Goal: Information Seeking & Learning: Compare options

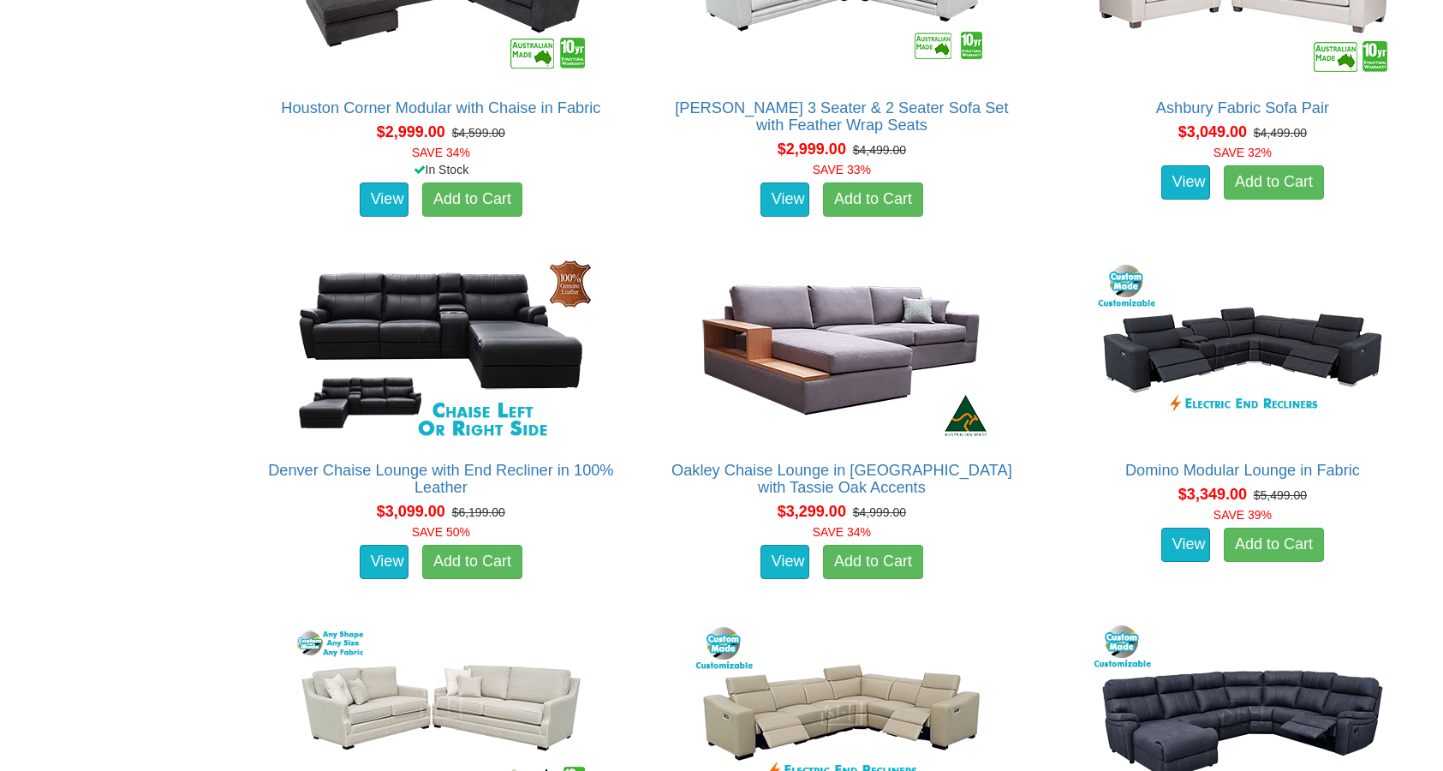
scroll to position [4752, 0]
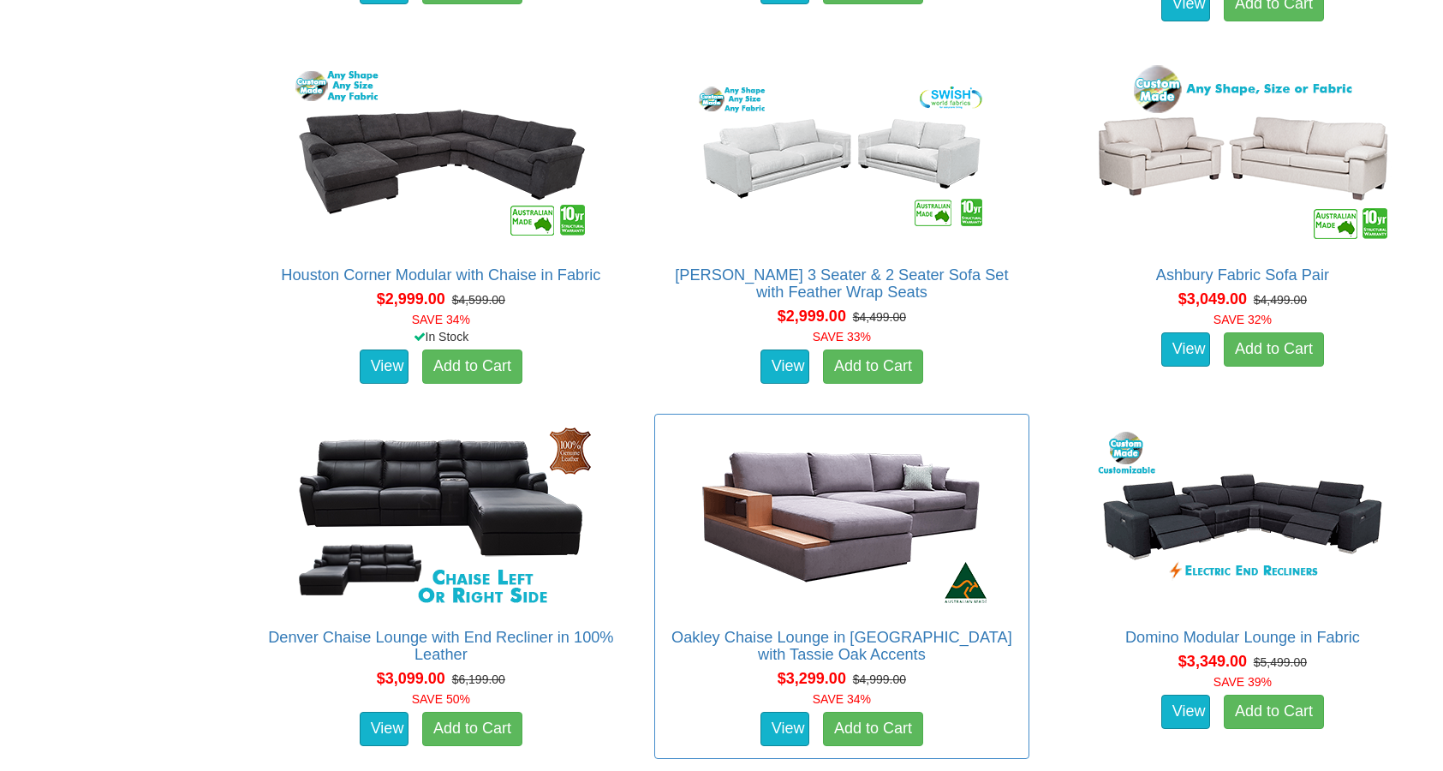
click at [833, 423] on img at bounding box center [842, 517] width 308 height 188
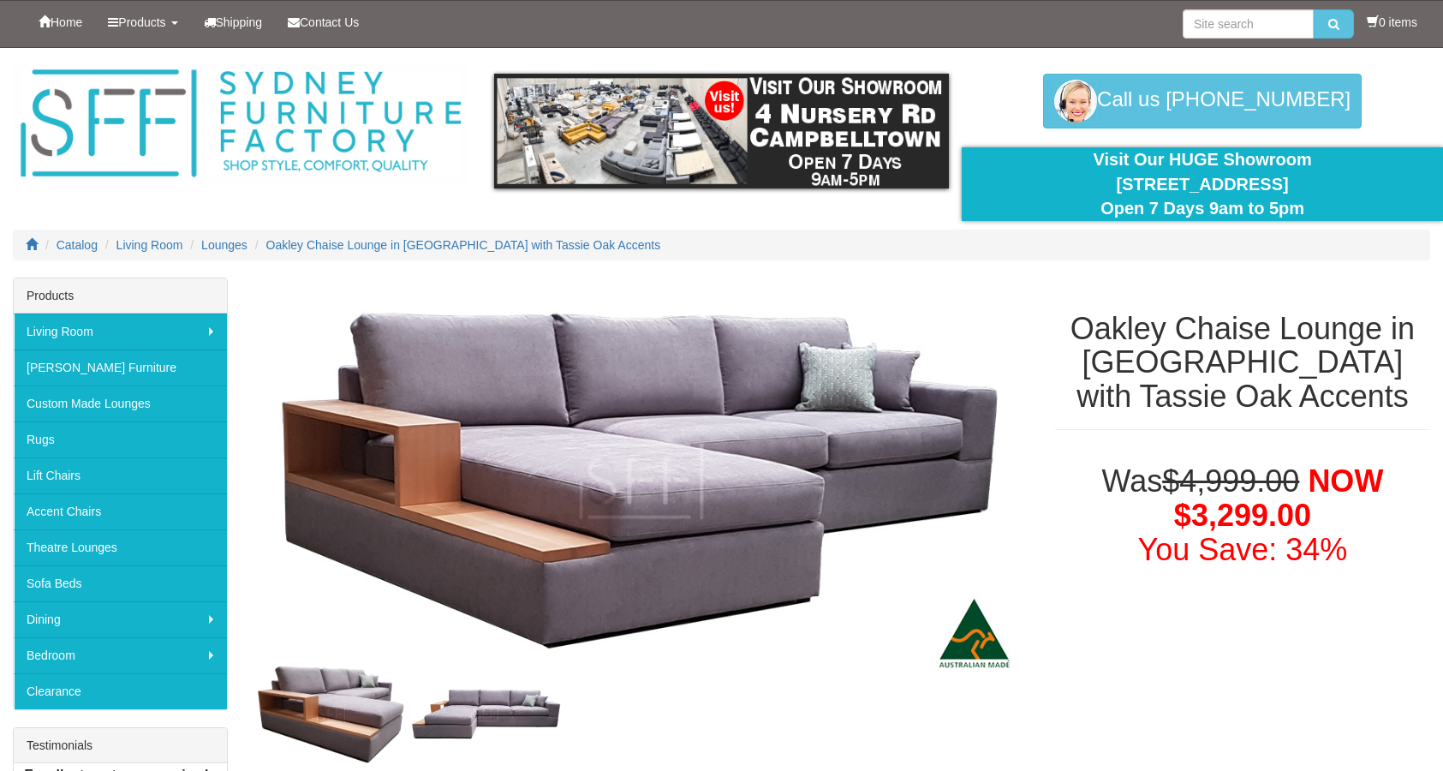
scroll to position [767, 0]
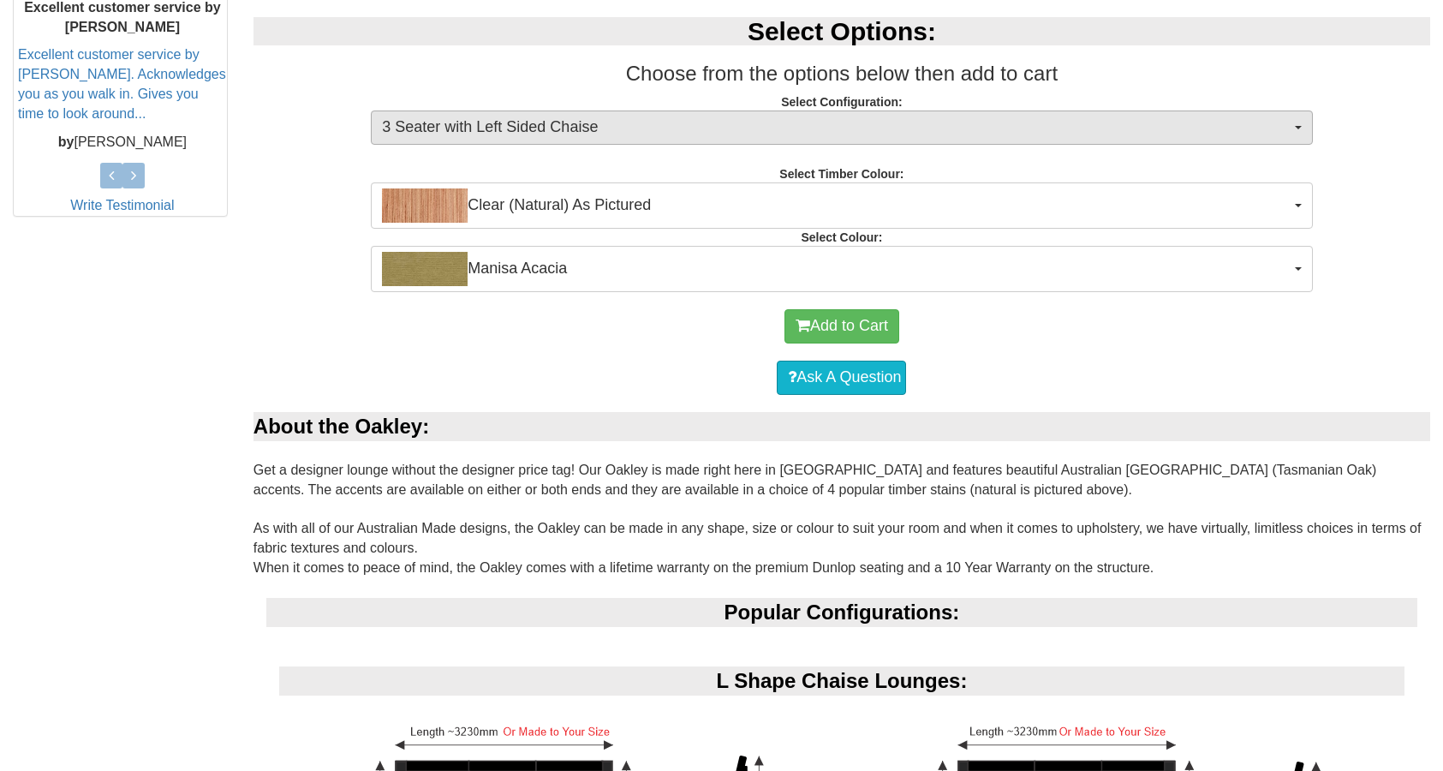
click at [817, 131] on span "3 Seater with Left Sided Chaise" at bounding box center [836, 127] width 908 height 22
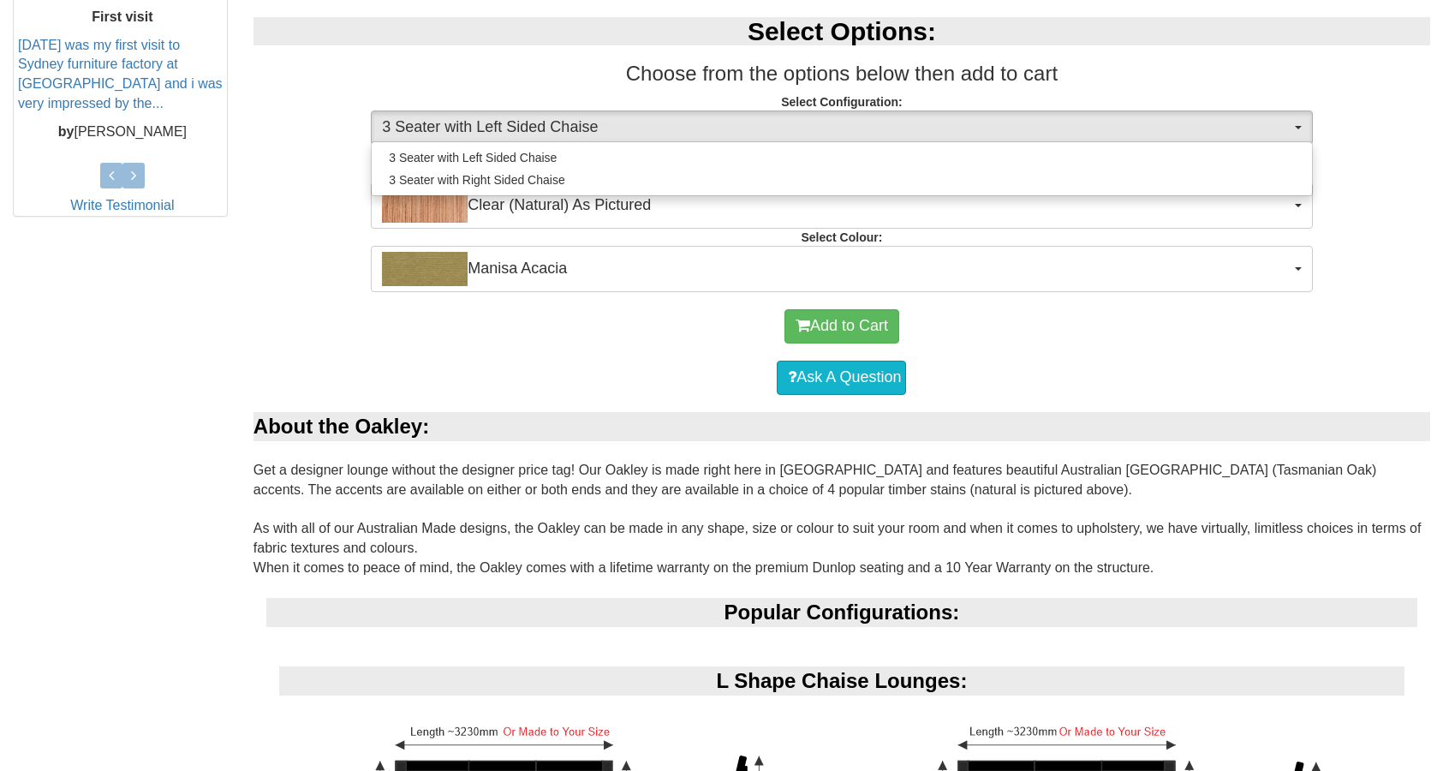
click at [745, 360] on div "Ask A Question" at bounding box center [842, 377] width 1160 height 51
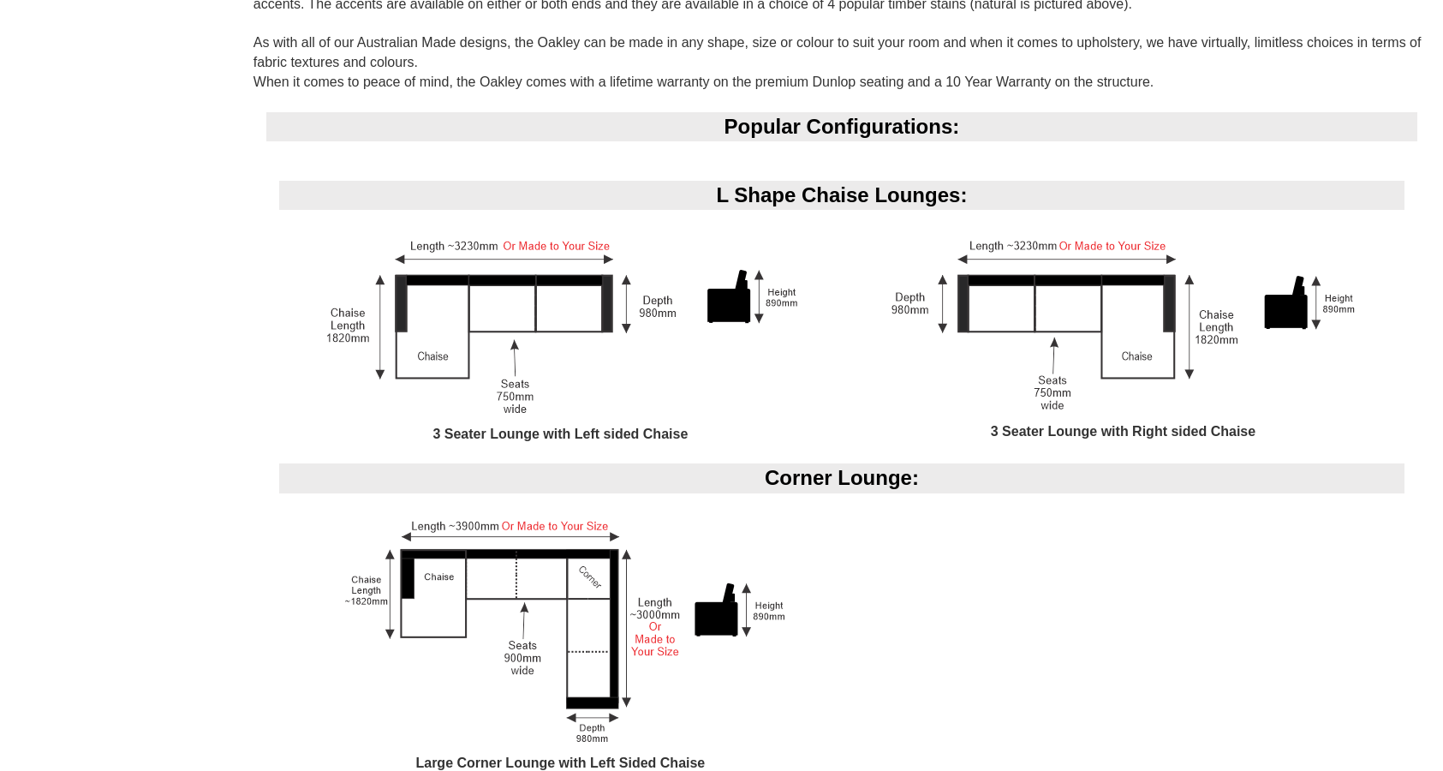
scroll to position [1266, 0]
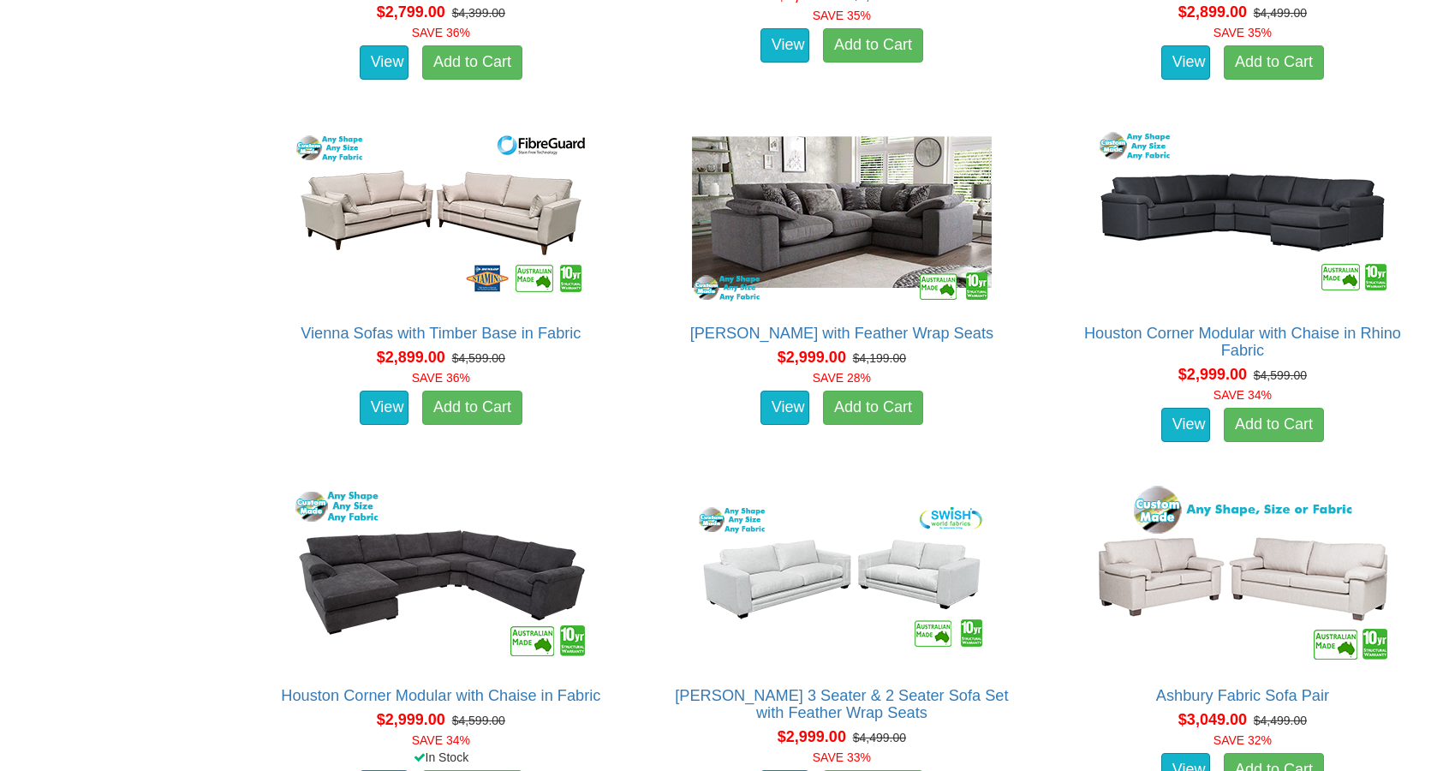
scroll to position [4101, 0]
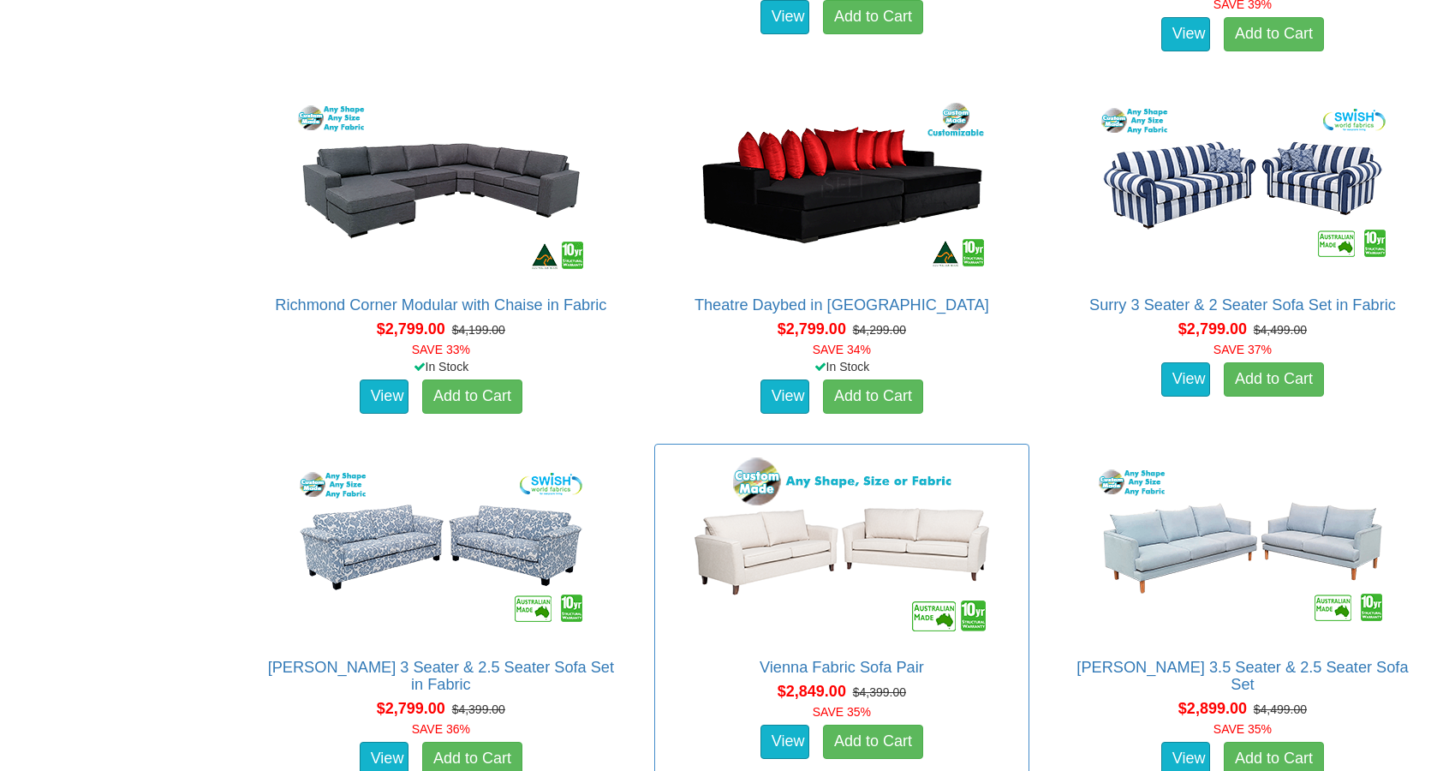
scroll to position [3650, 0]
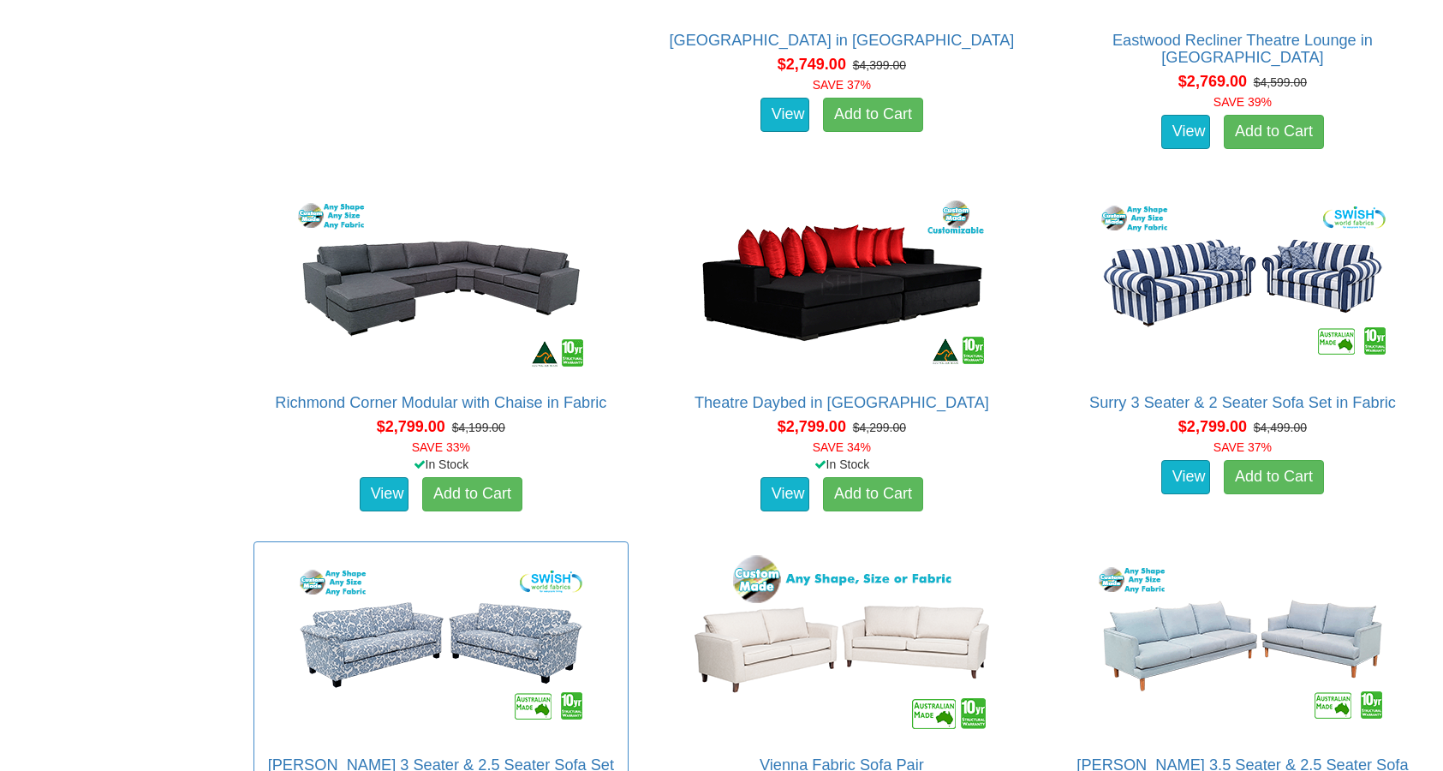
scroll to position [3538, 0]
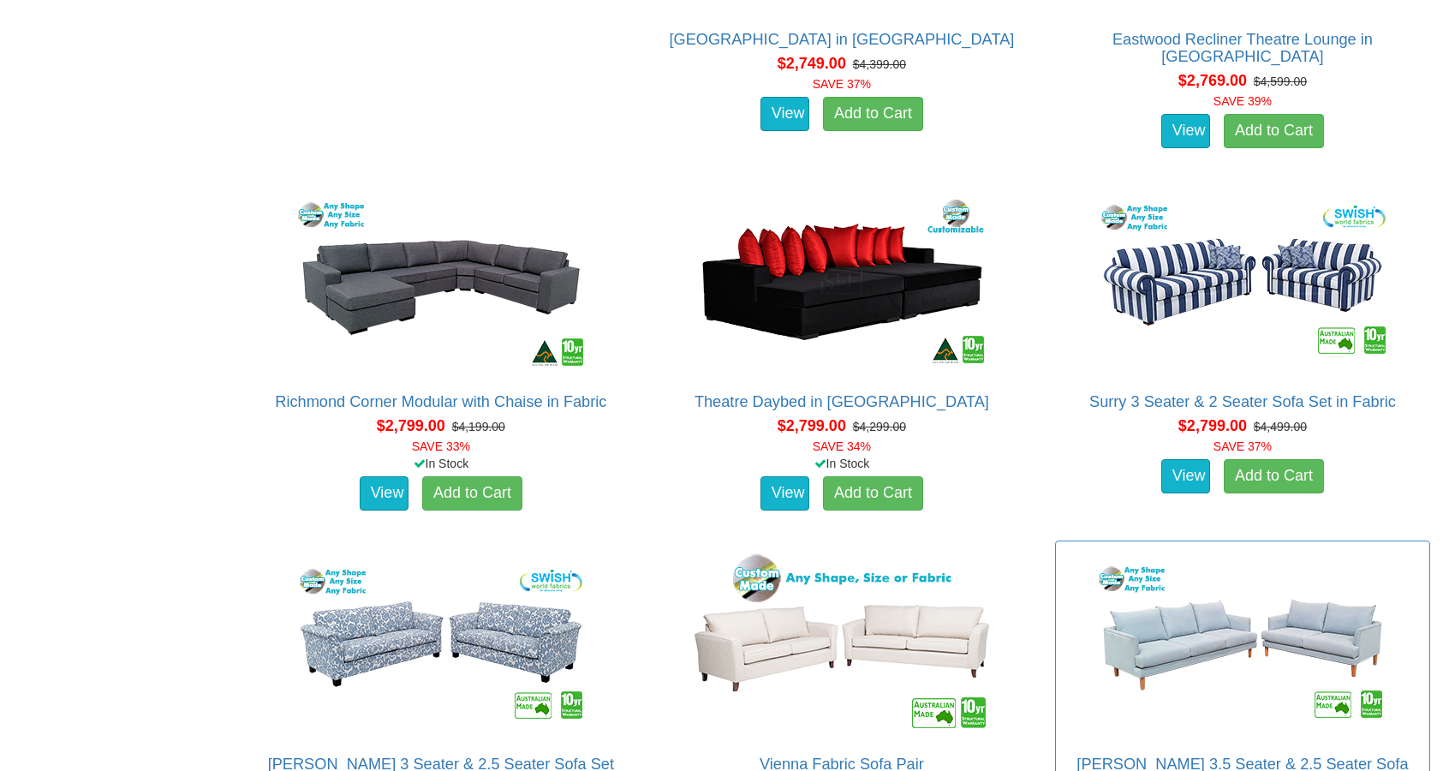
click at [1181, 550] on img at bounding box center [1243, 644] width 308 height 188
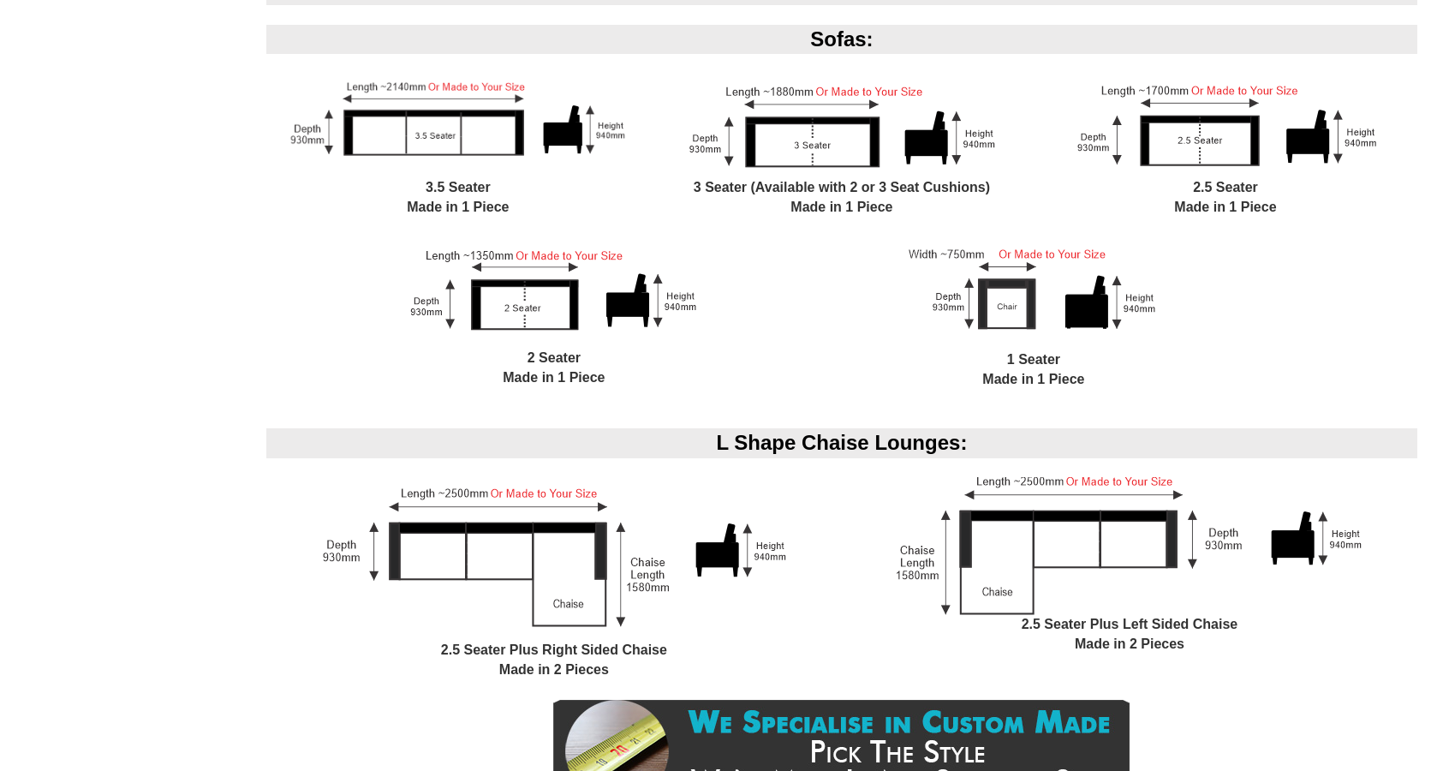
scroll to position [1334, 0]
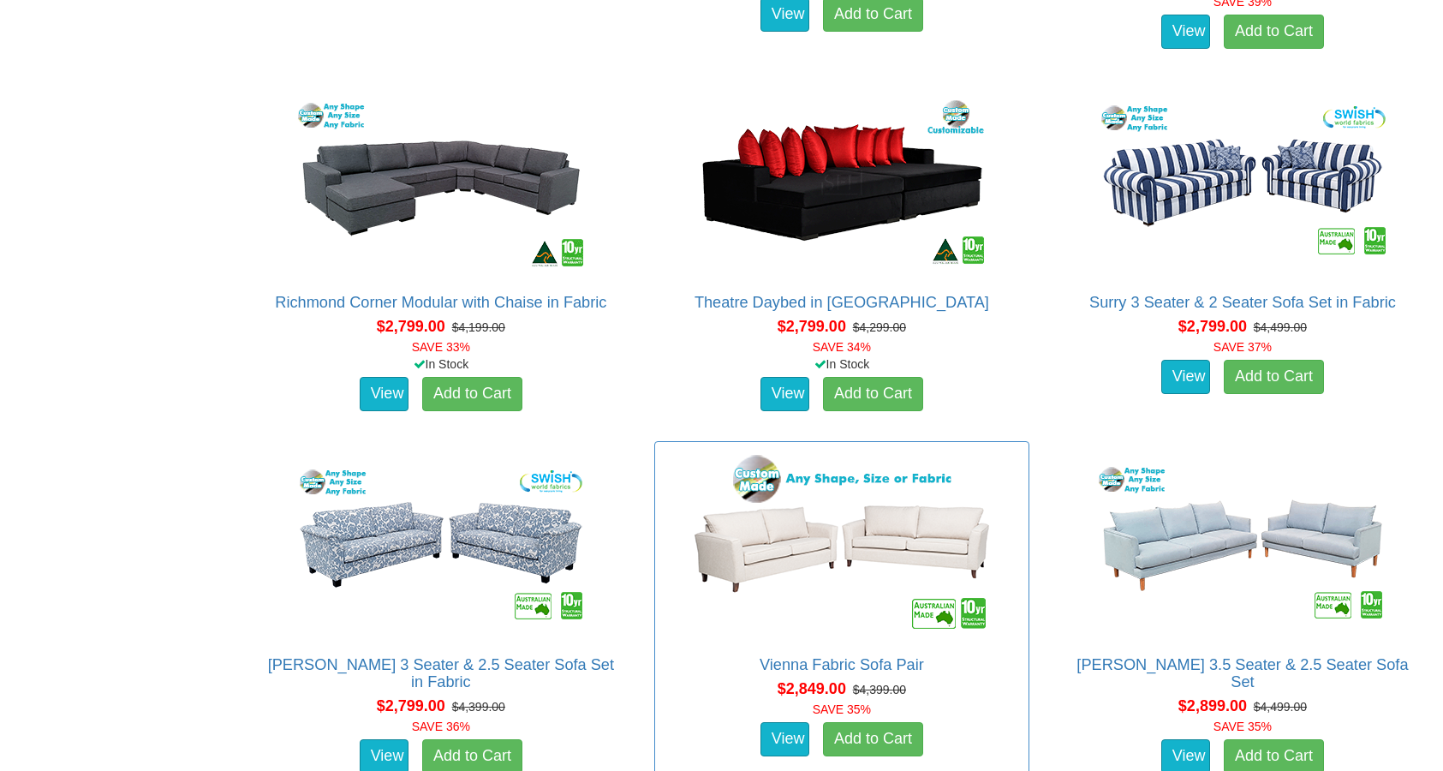
scroll to position [3631, 0]
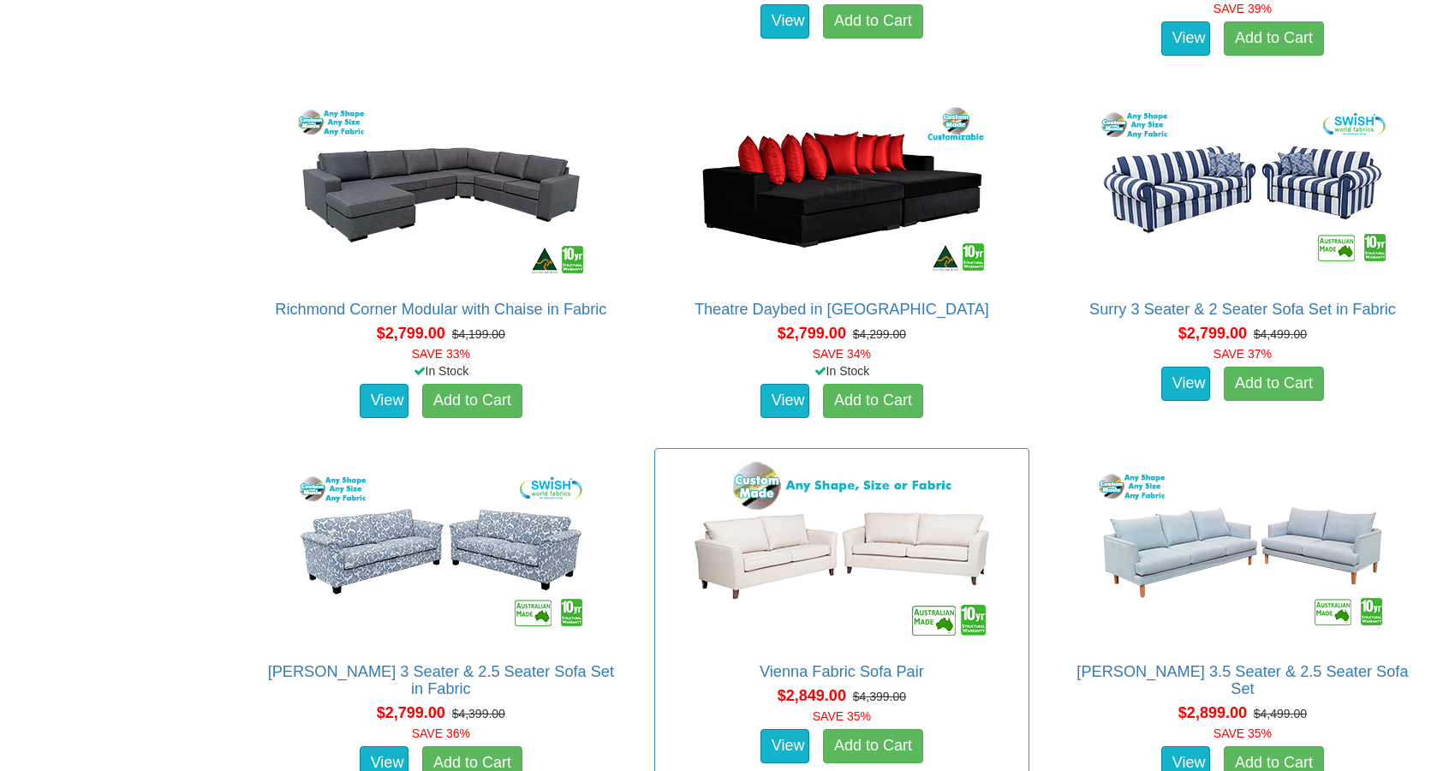
click at [853, 457] on img at bounding box center [842, 551] width 308 height 188
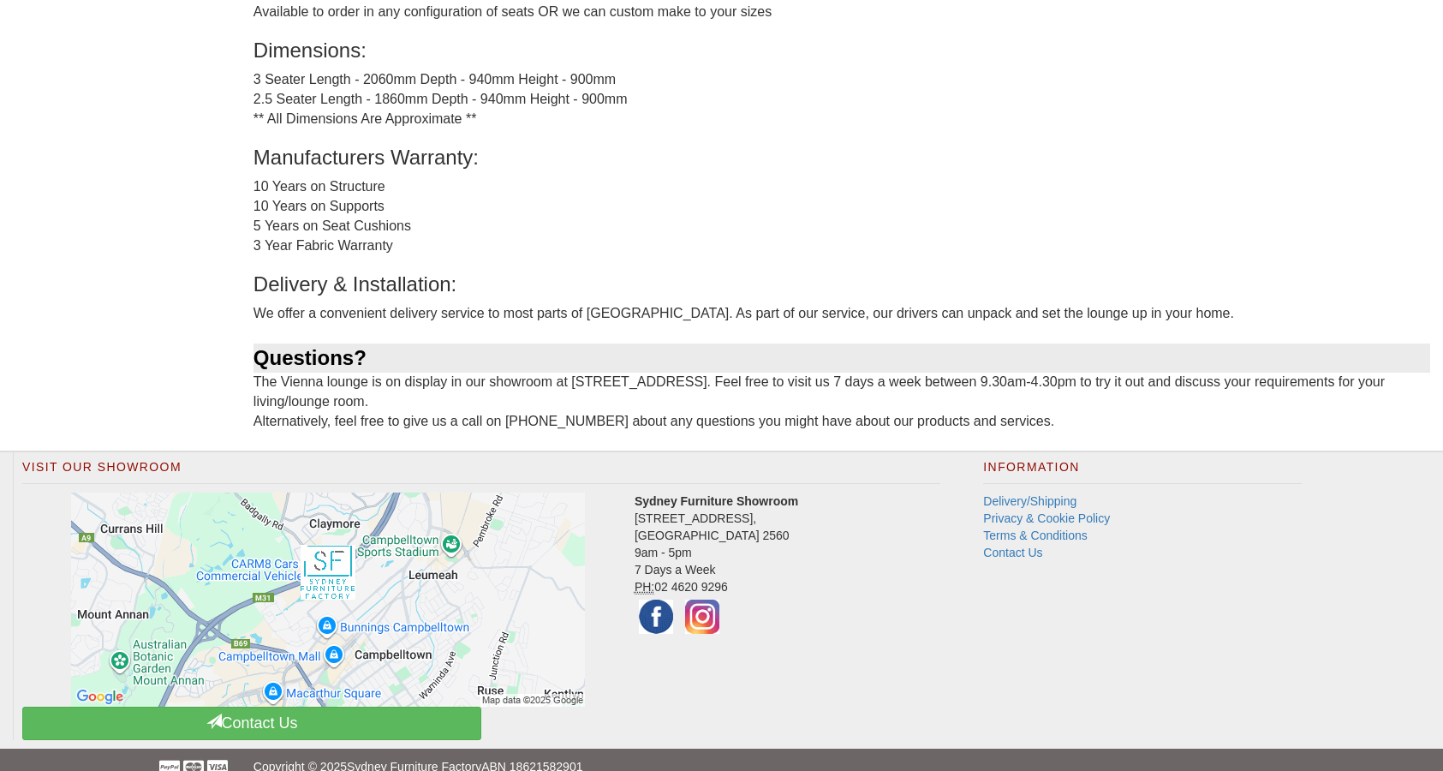
scroll to position [1471, 0]
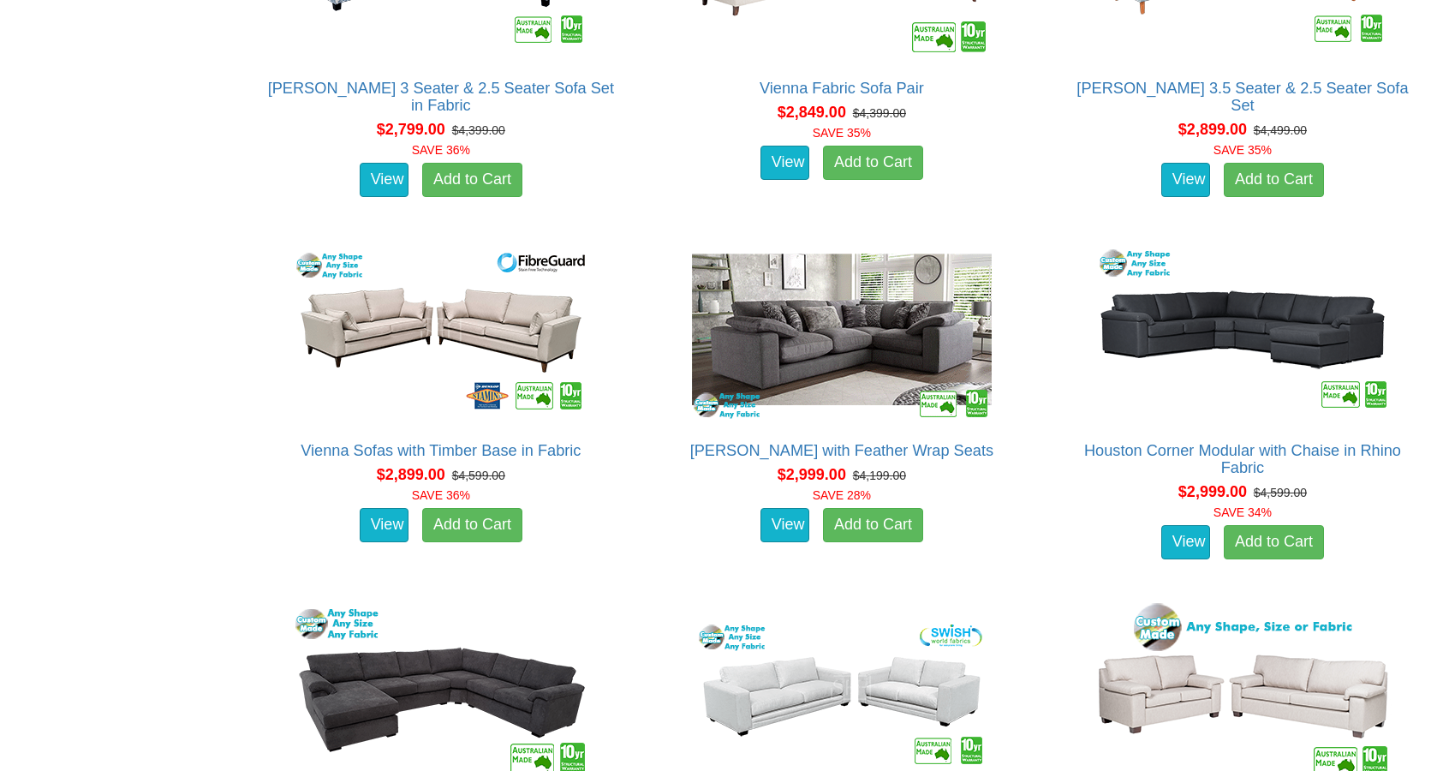
scroll to position [4487, 0]
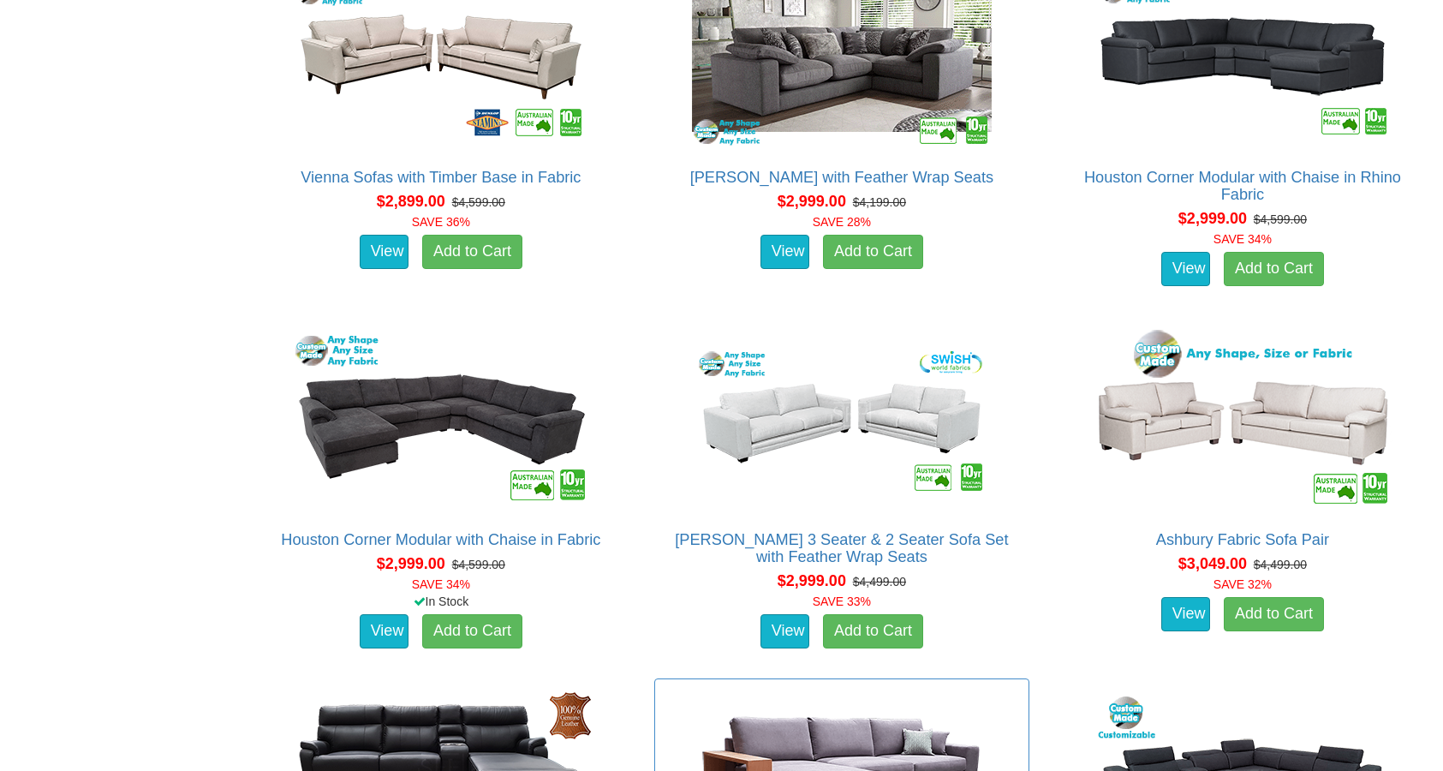
click at [873, 688] on img at bounding box center [842, 782] width 308 height 188
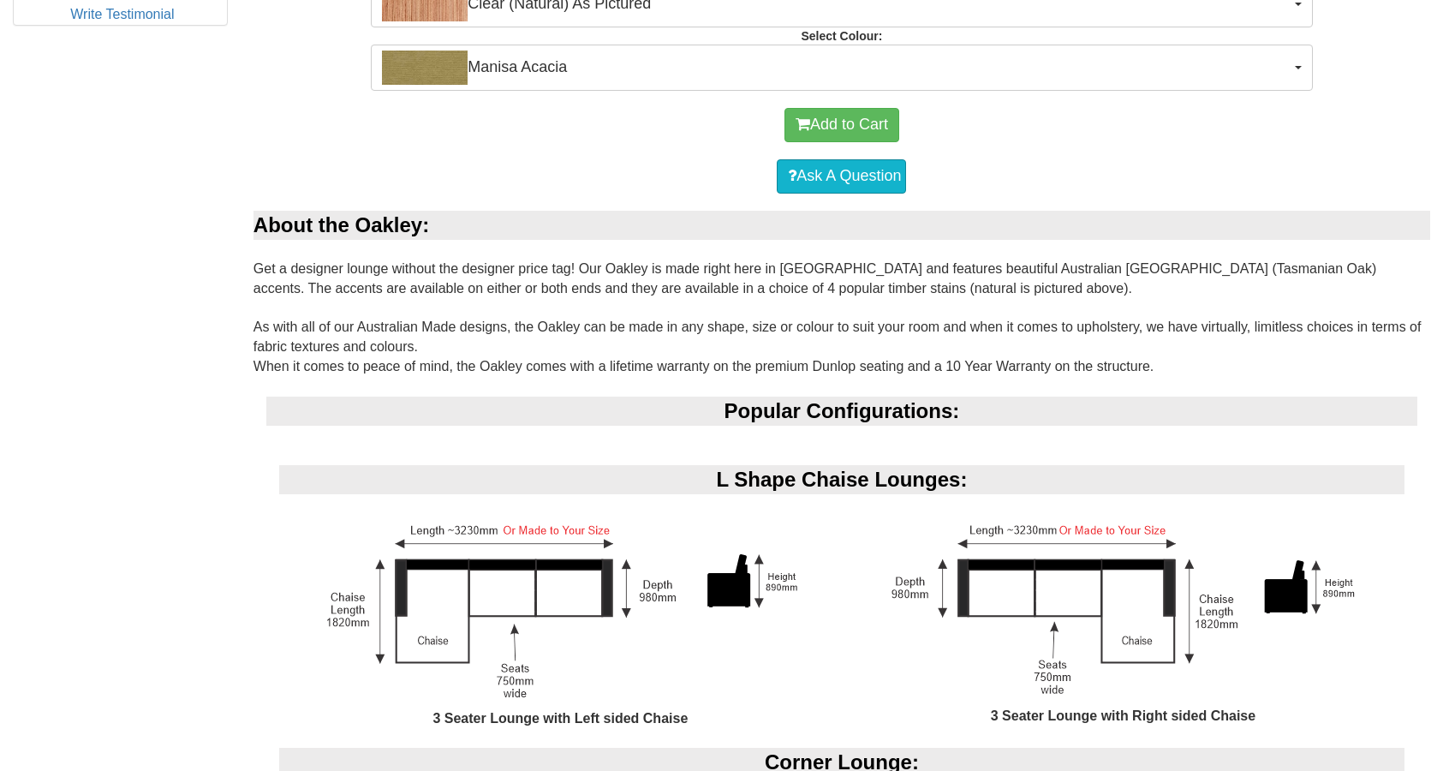
scroll to position [1167, 0]
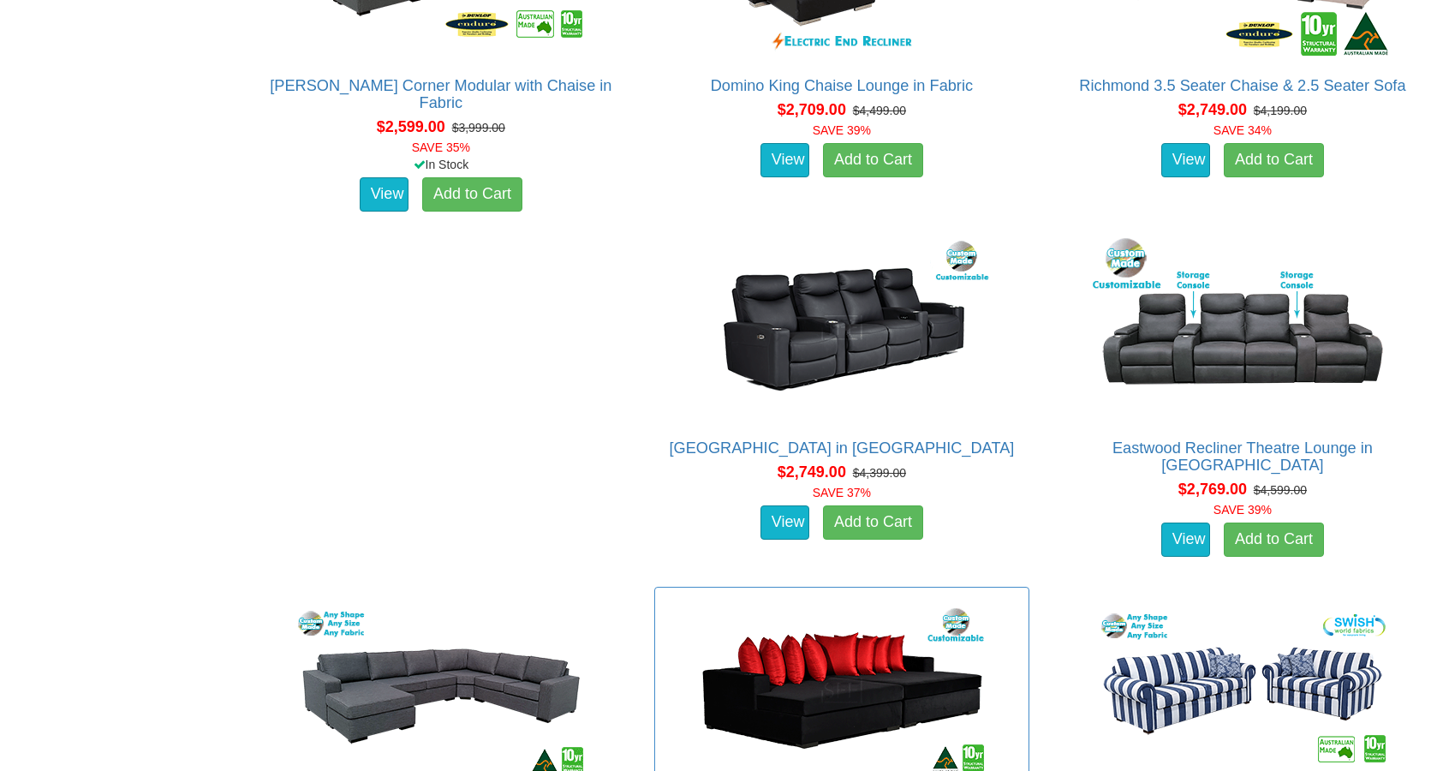
scroll to position [3124, 0]
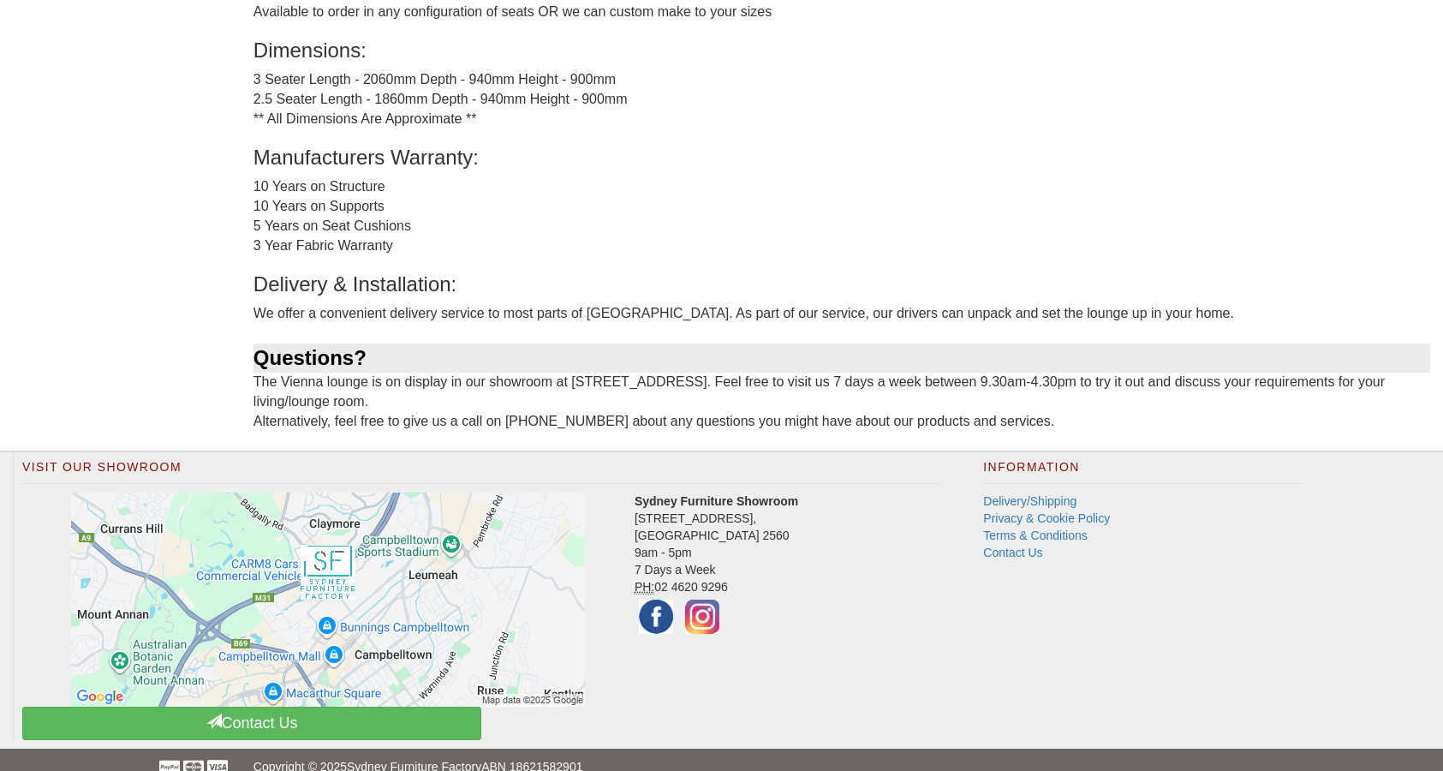
scroll to position [1471, 0]
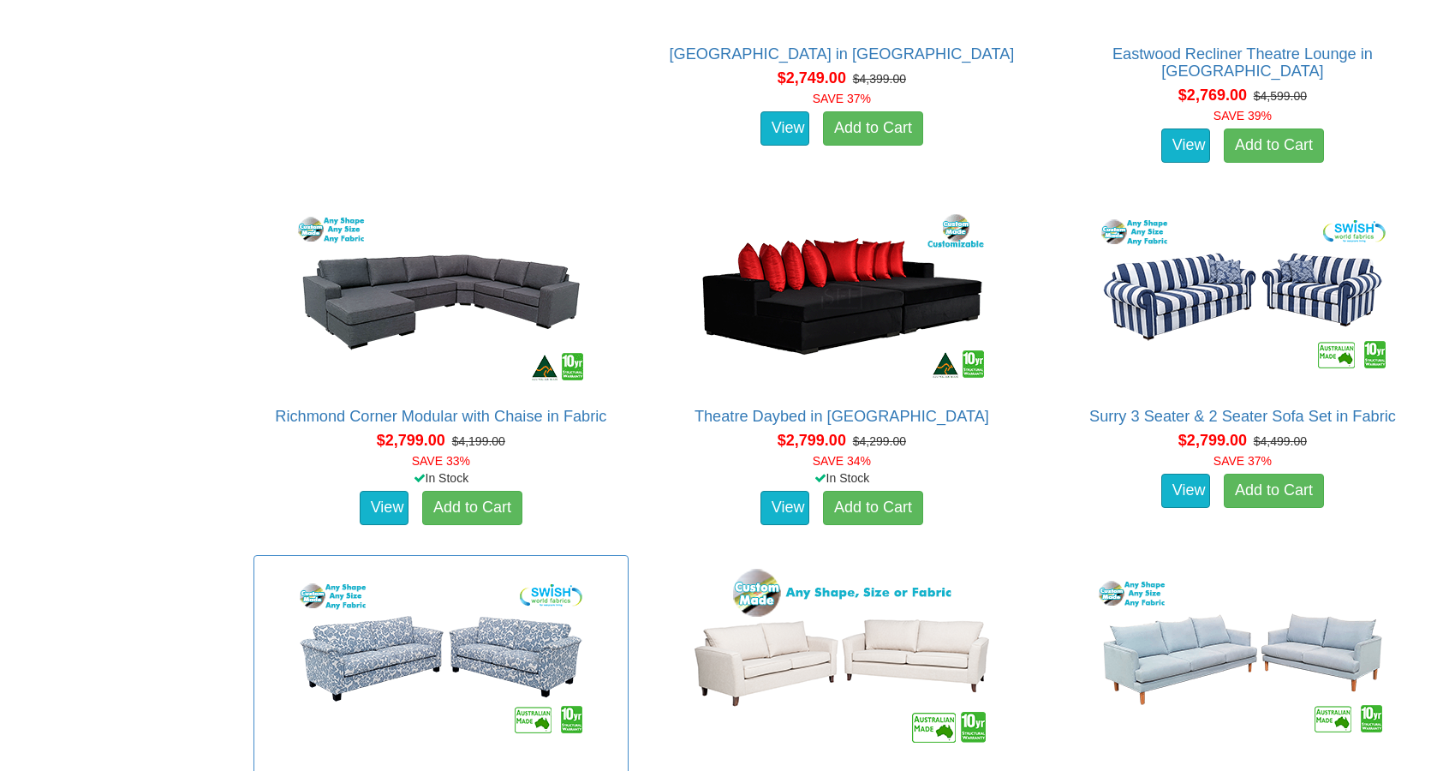
scroll to position [3697, 0]
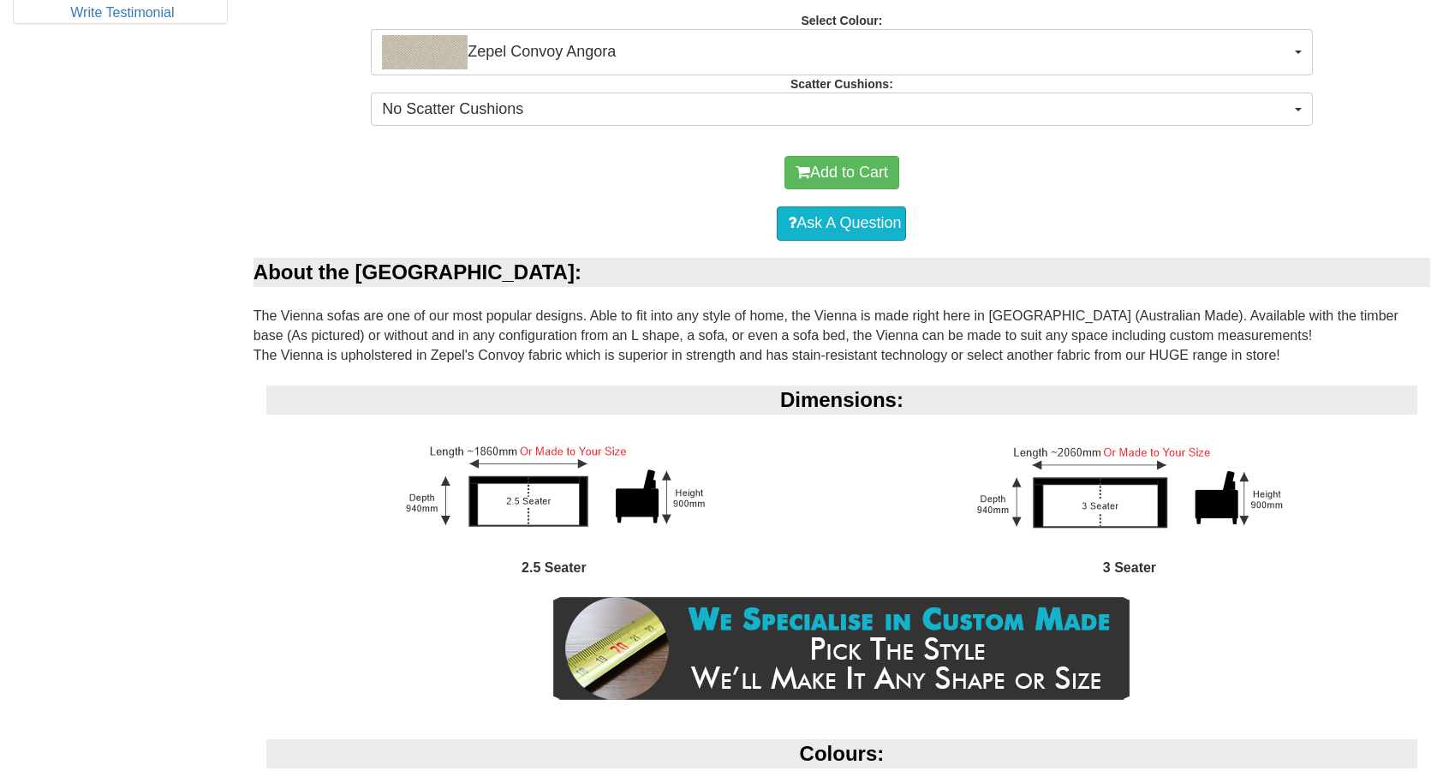
scroll to position [916, 0]
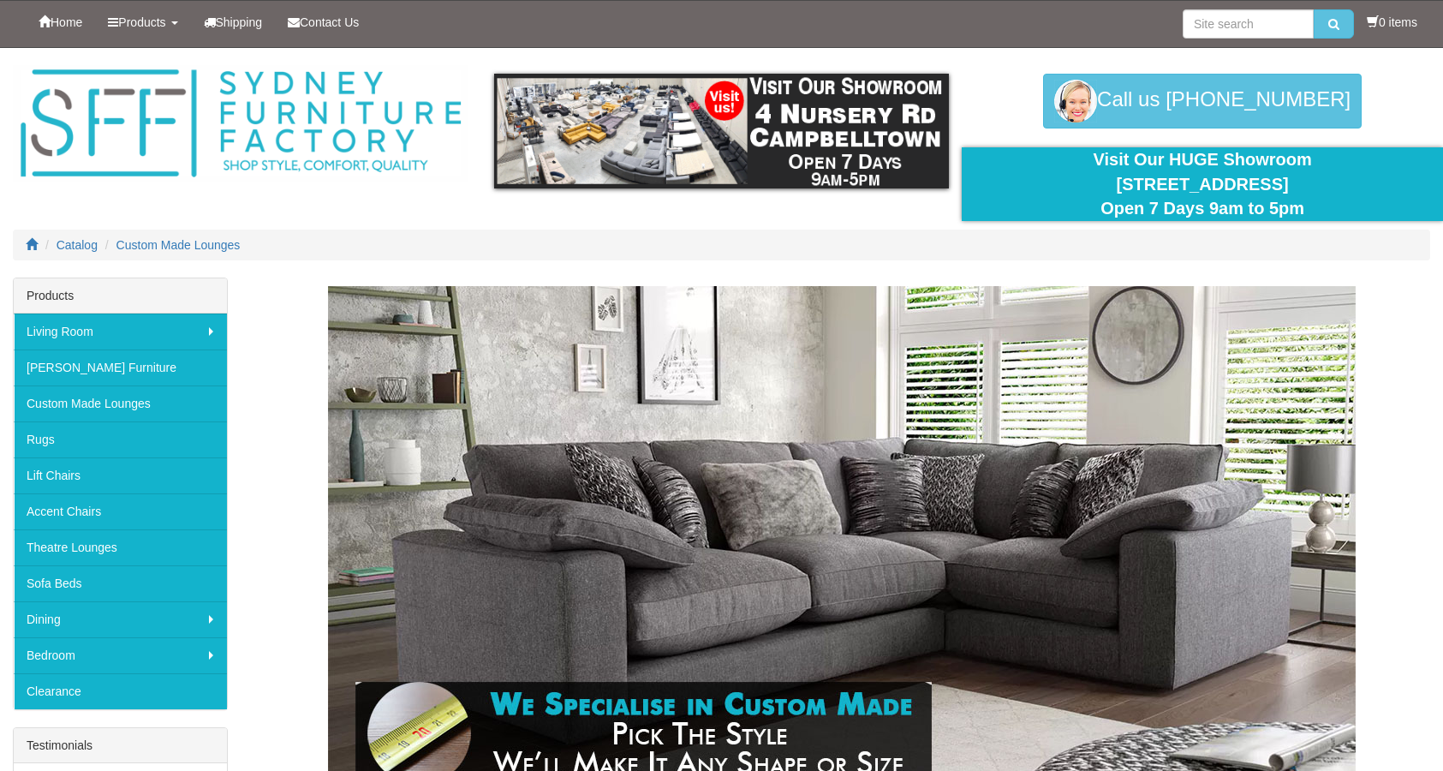
scroll to position [3697, 0]
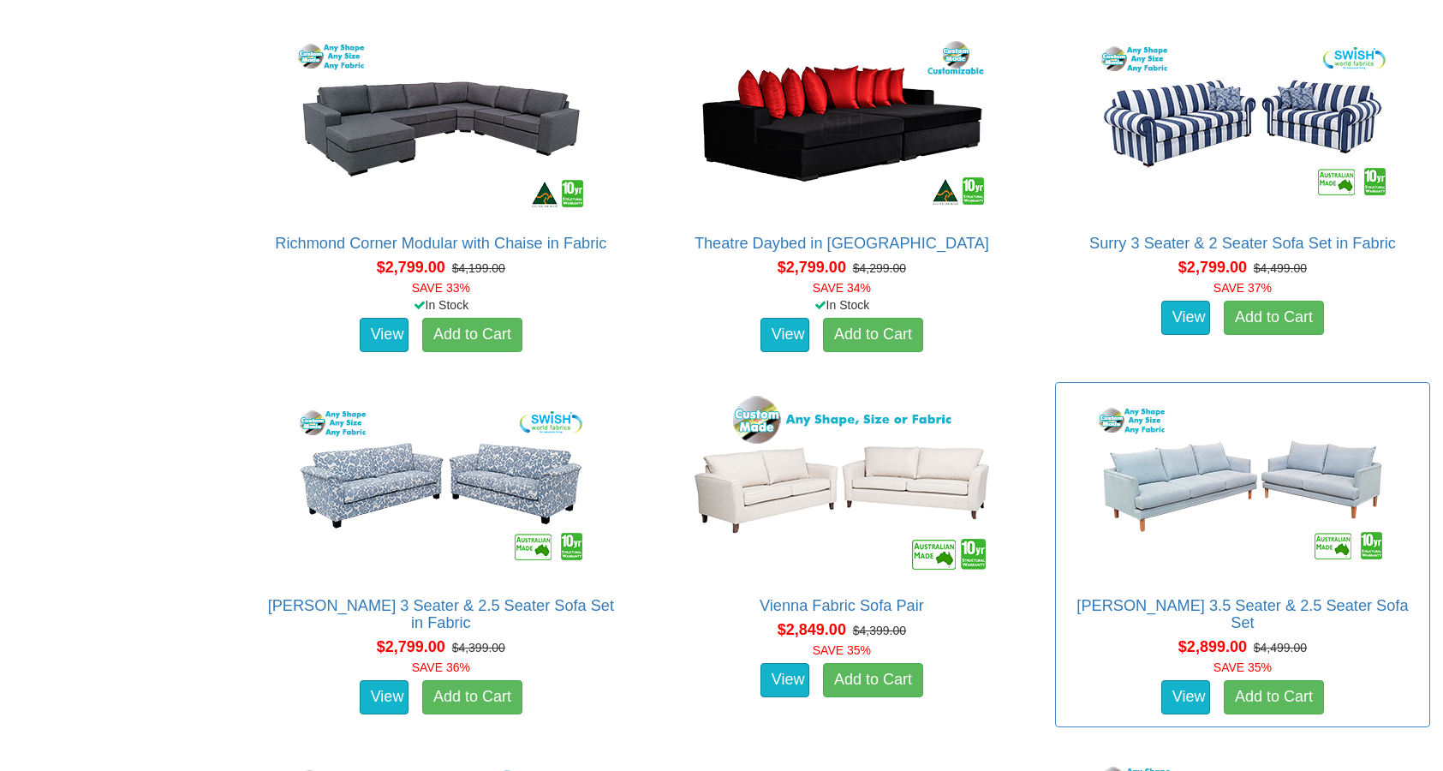
click at [1188, 391] on img at bounding box center [1243, 485] width 308 height 188
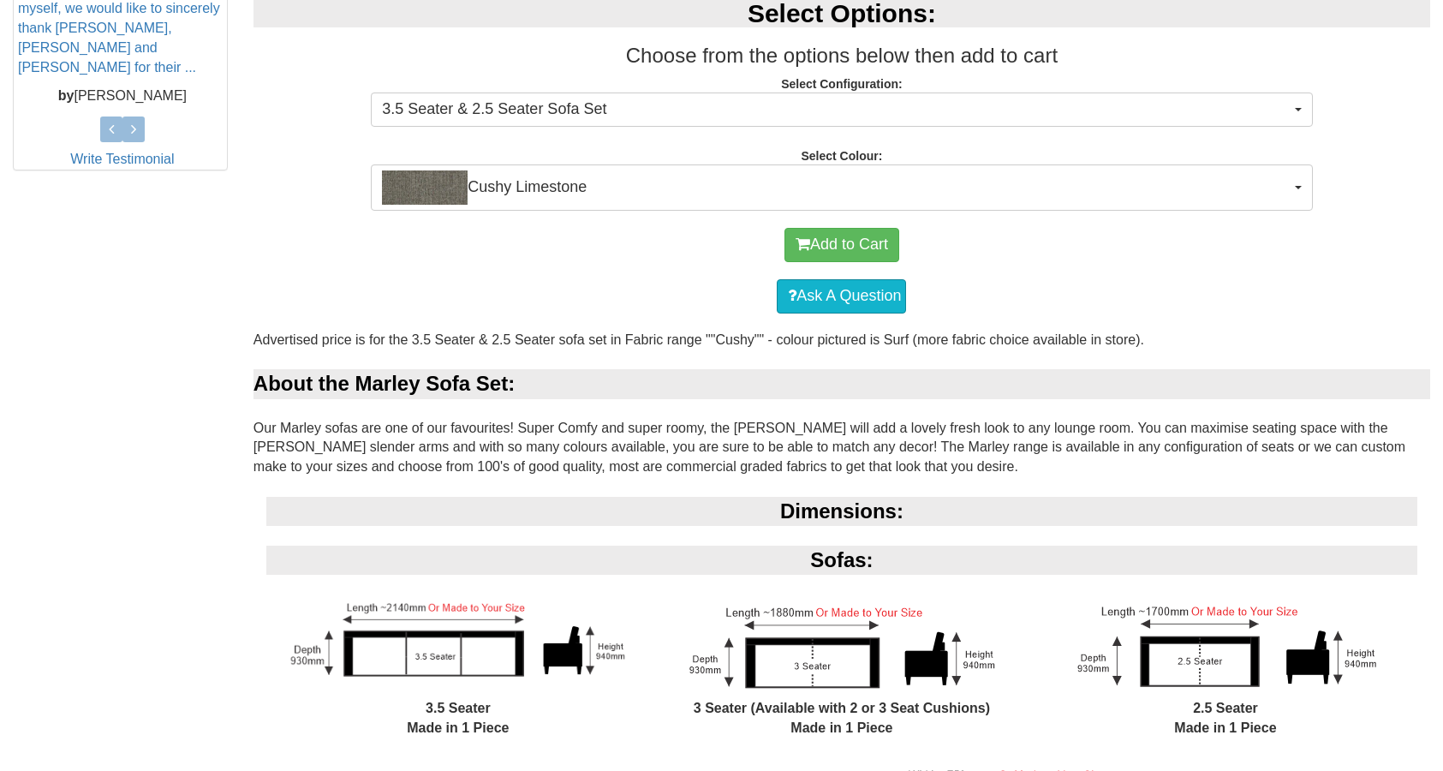
scroll to position [1284, 0]
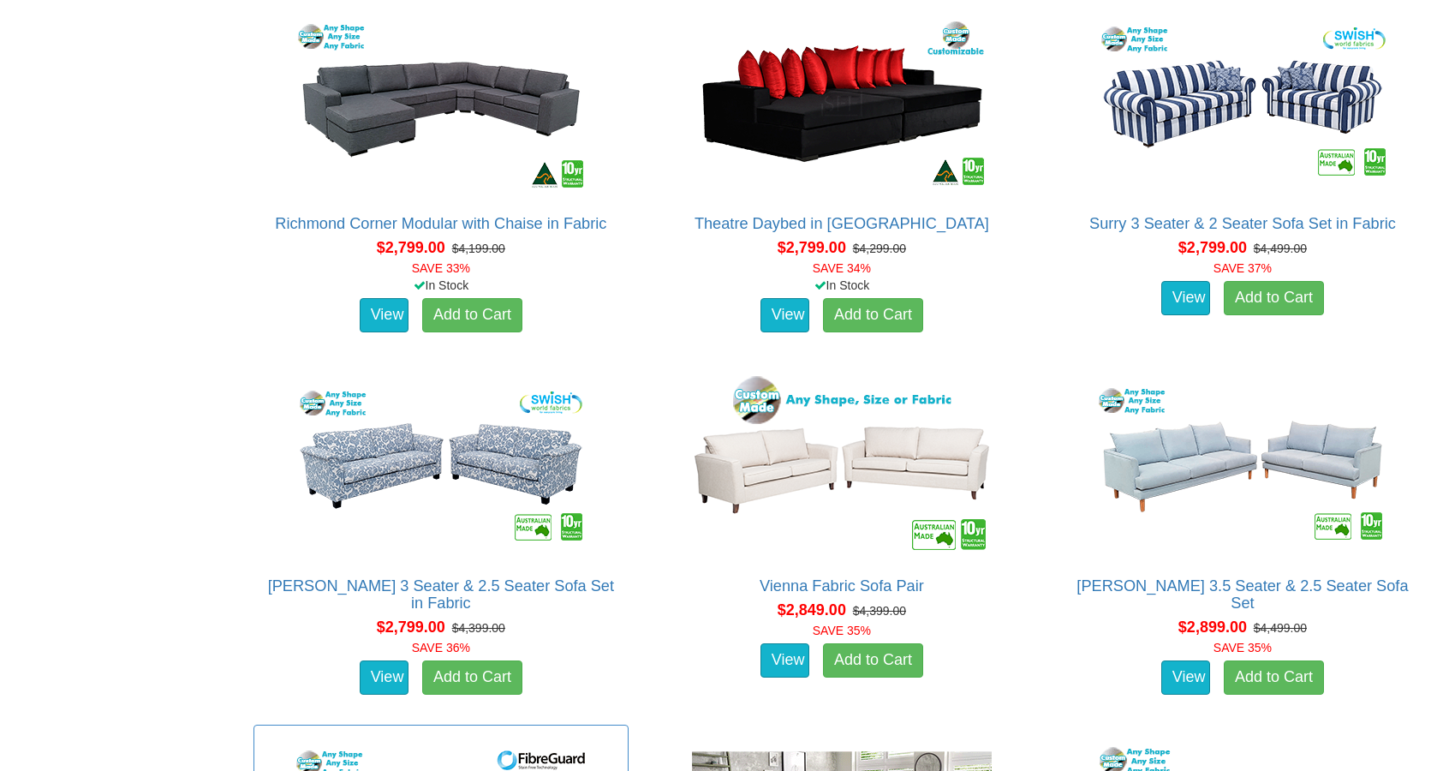
scroll to position [3619, 0]
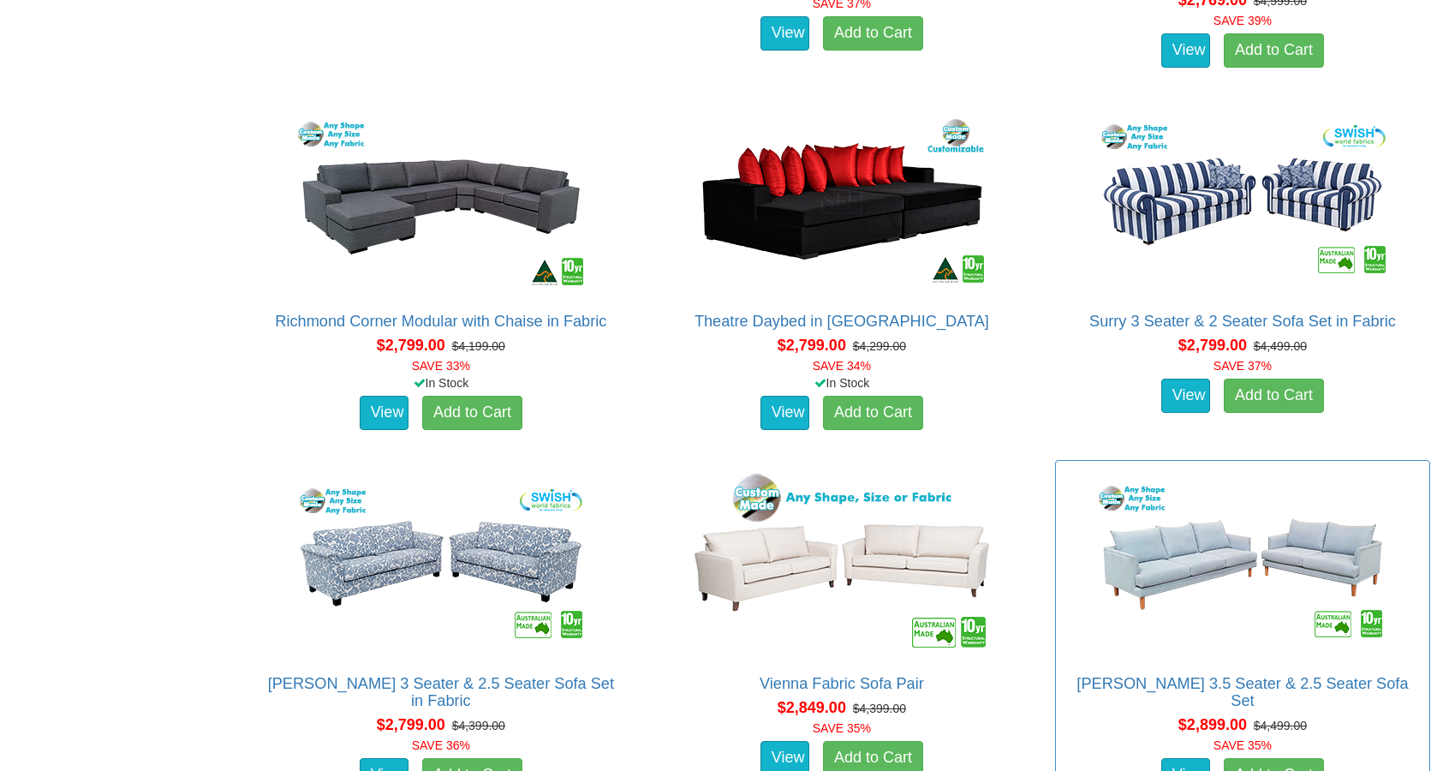
click at [1272, 469] on img at bounding box center [1243, 563] width 308 height 188
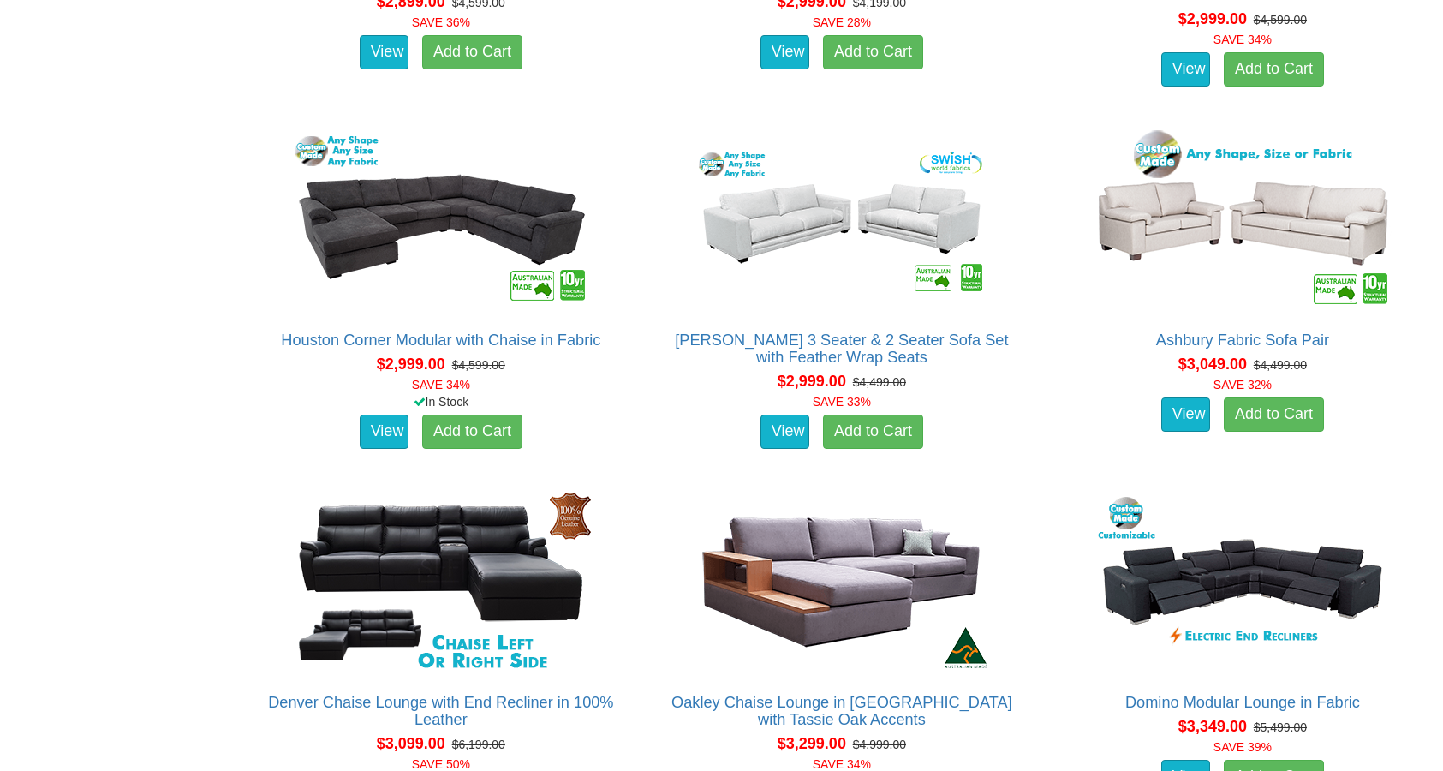
scroll to position [4349, 0]
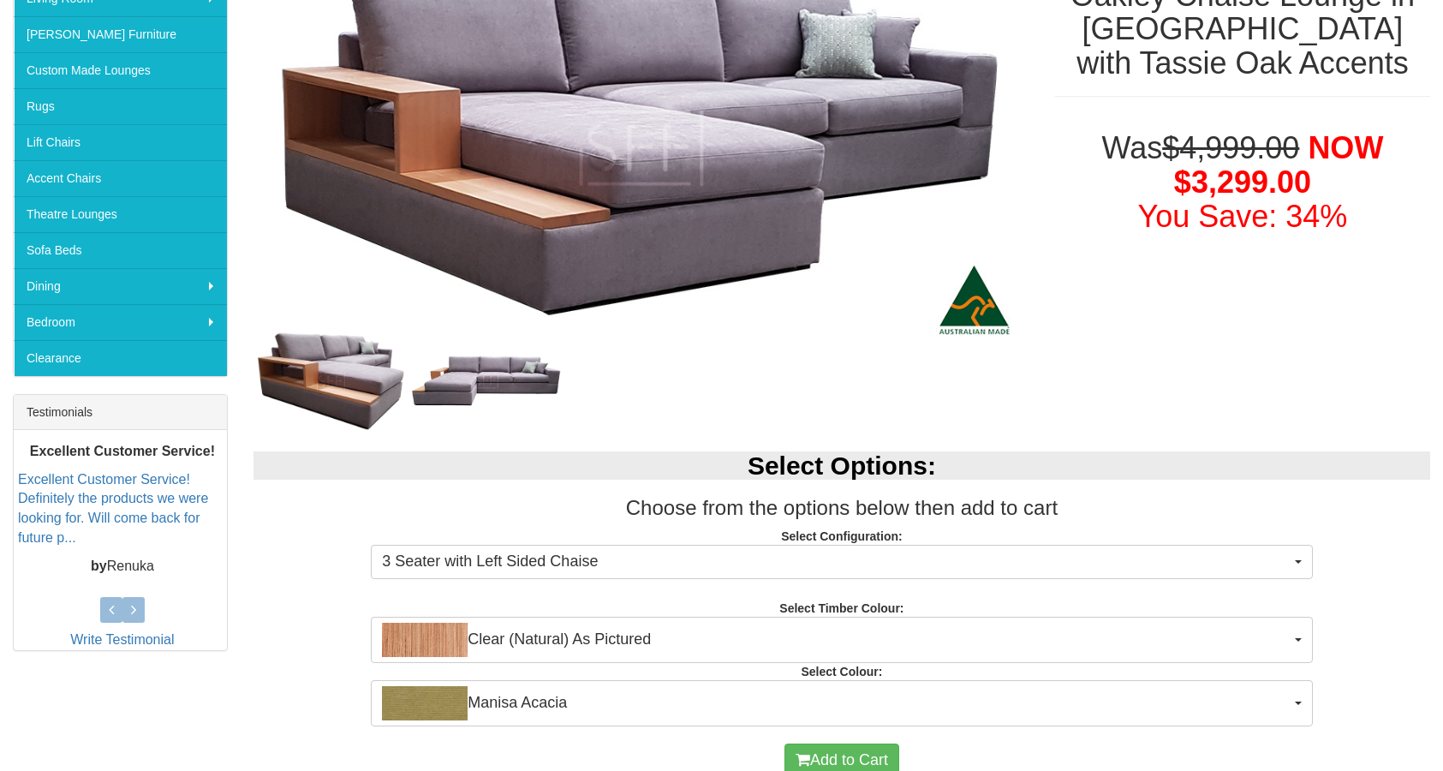
scroll to position [522, 0]
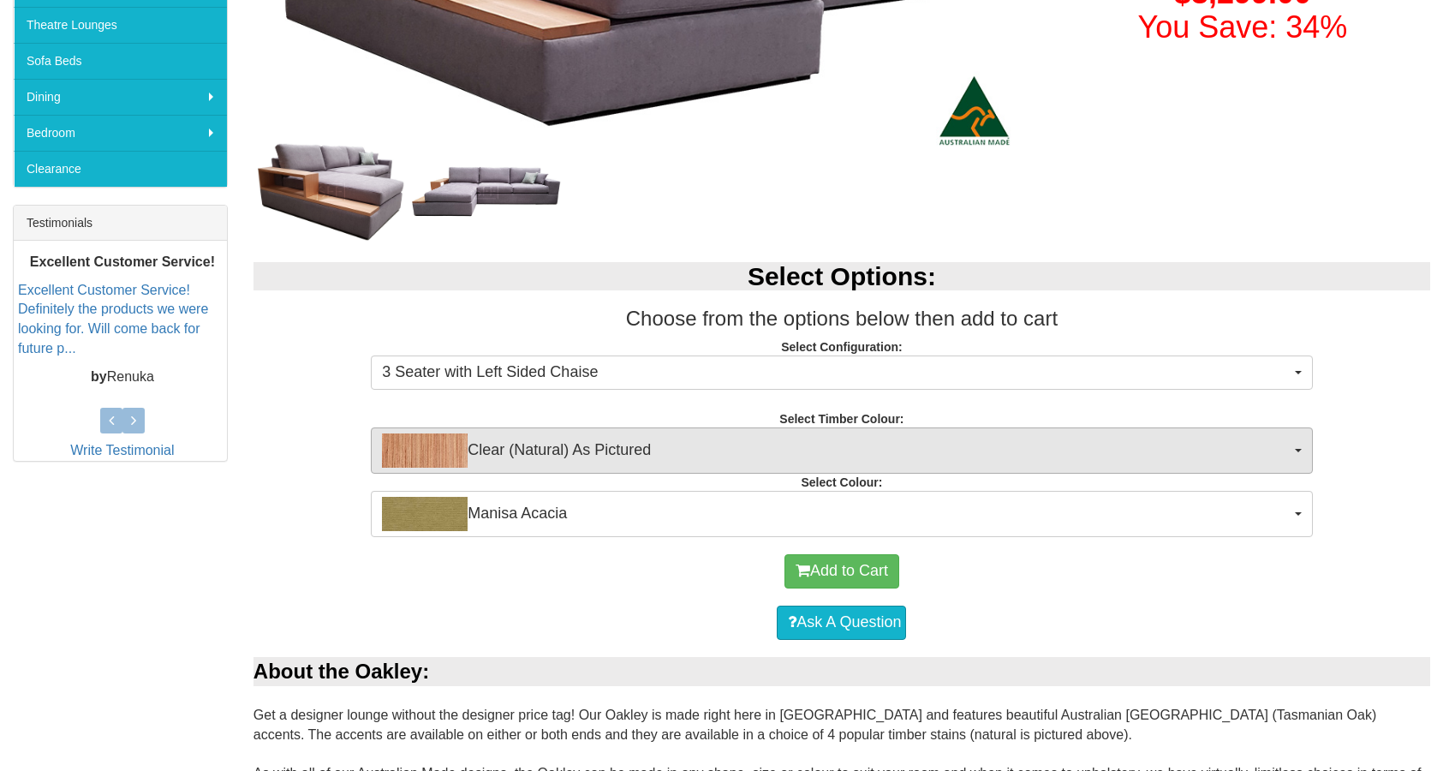
click at [613, 451] on span "Clear (Natural) As Pictured" at bounding box center [836, 450] width 908 height 34
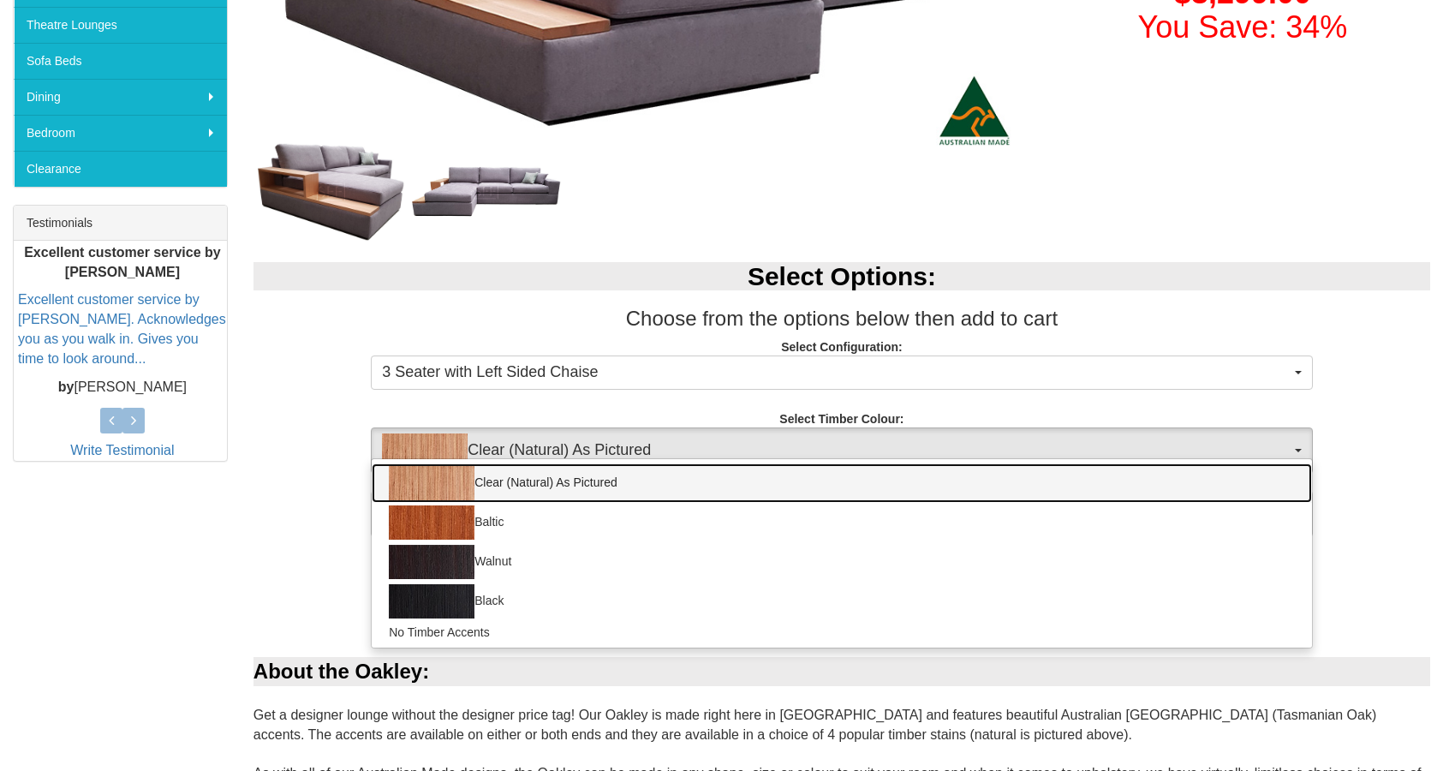
click at [595, 489] on link "Clear (Natural) As Pictured" at bounding box center [842, 482] width 940 height 39
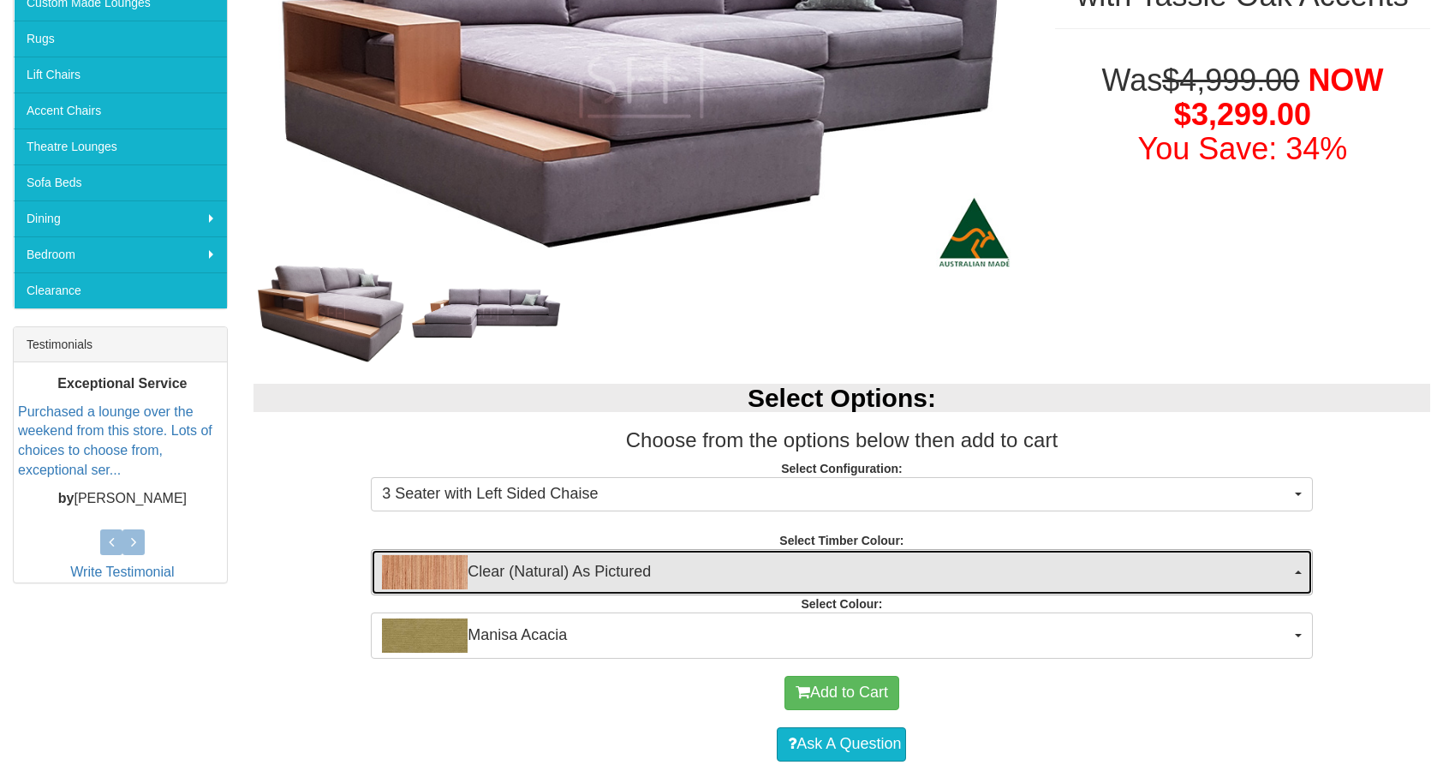
scroll to position [391, 0]
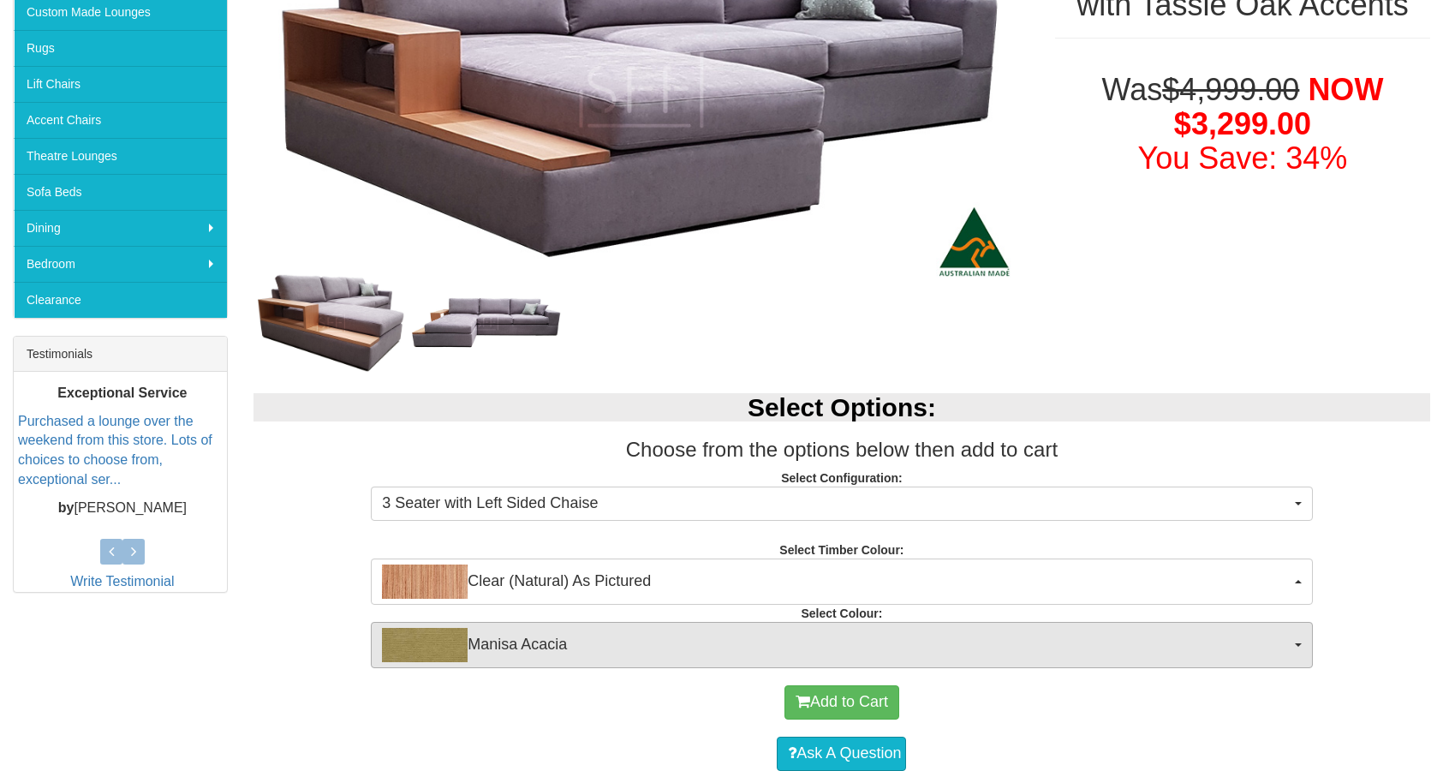
click at [525, 653] on span "Manisa Acacia" at bounding box center [836, 645] width 908 height 34
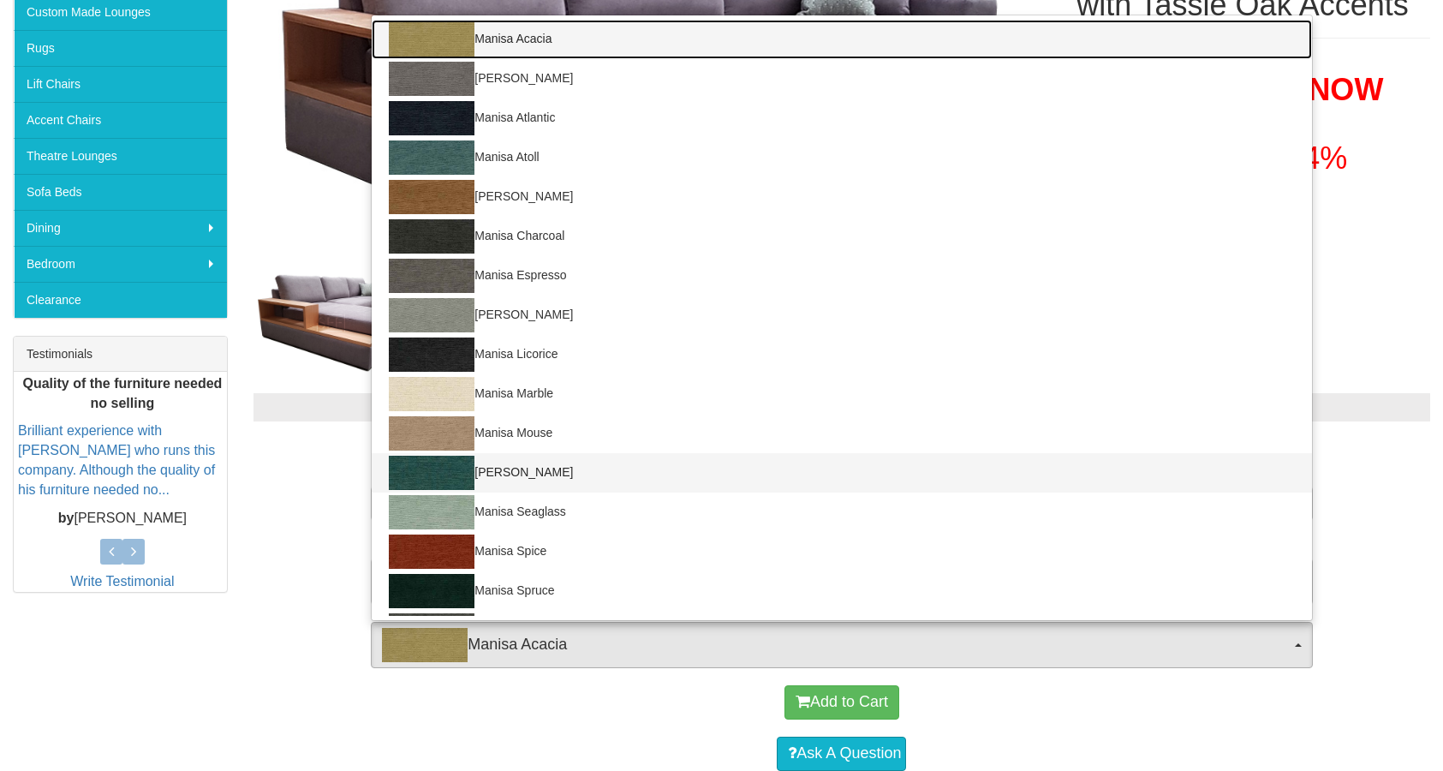
scroll to position [0, 0]
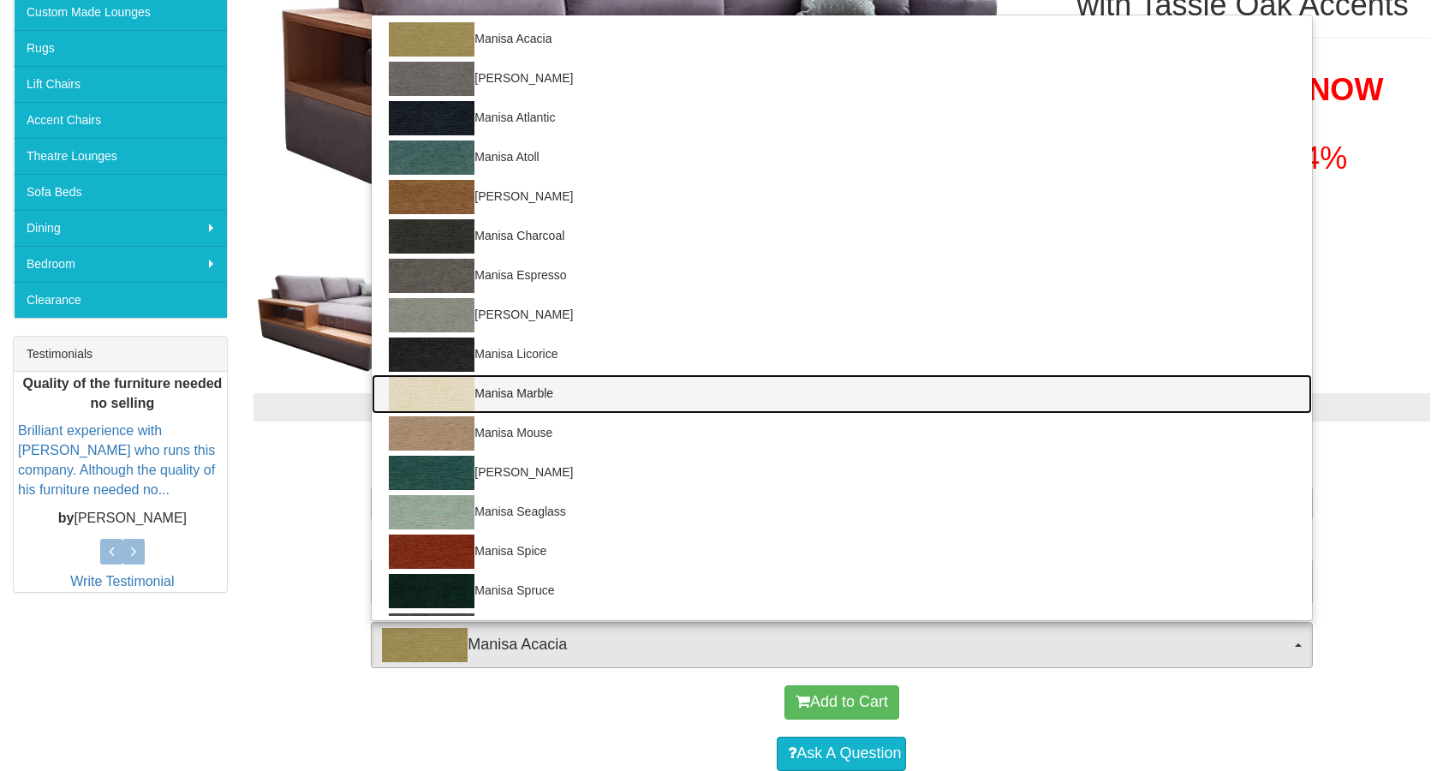
click at [476, 379] on link "Manisa Marble" at bounding box center [842, 393] width 940 height 39
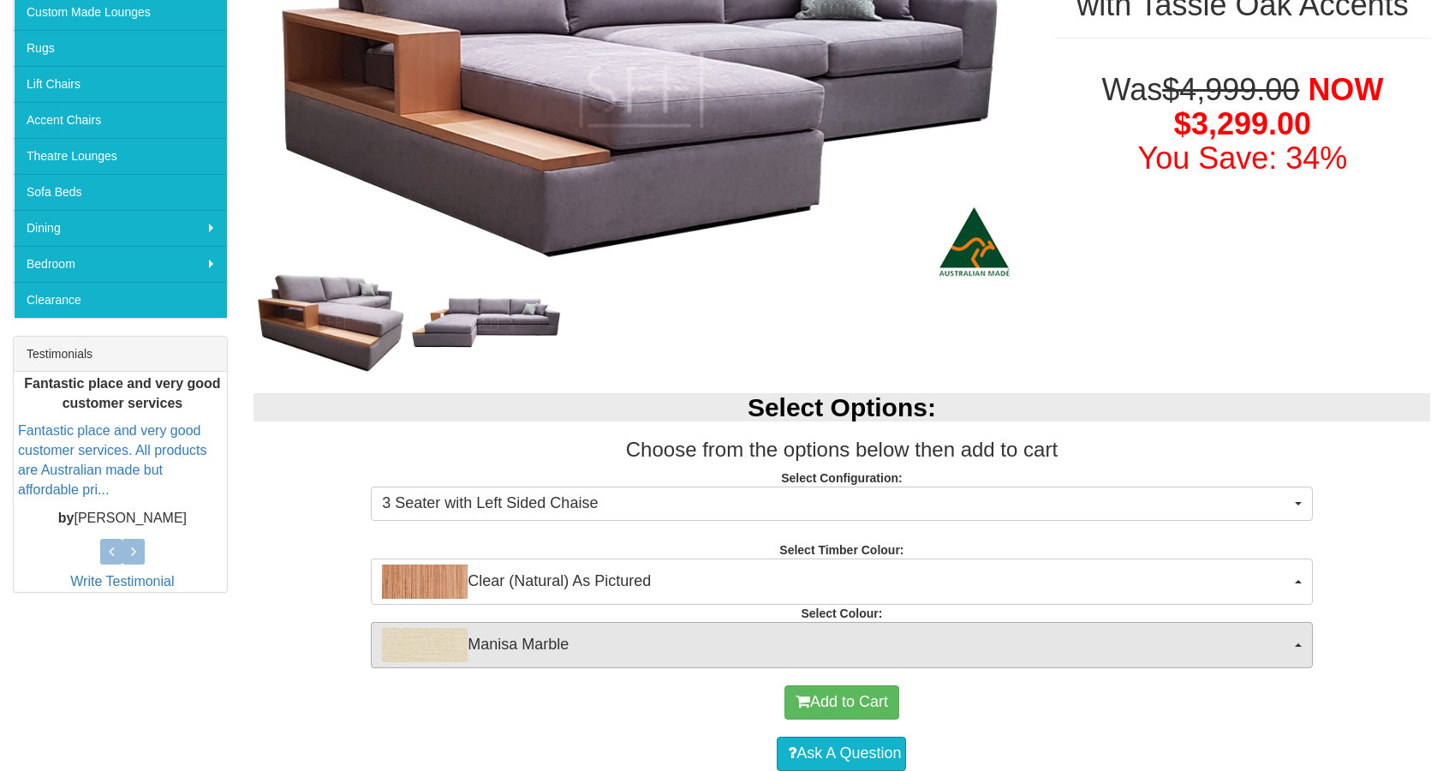
click at [522, 655] on span "Manisa Marble" at bounding box center [836, 645] width 908 height 34
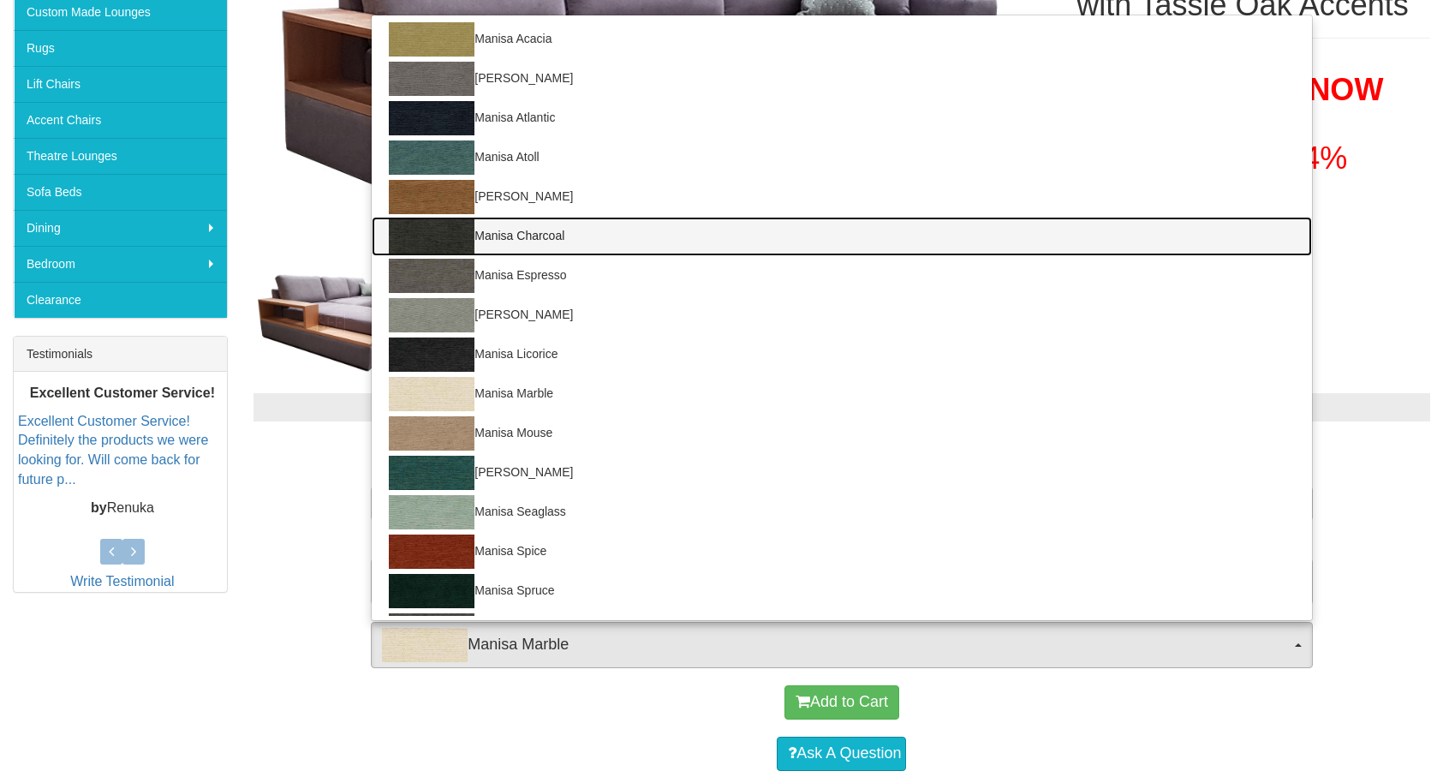
click at [506, 242] on link "Manisa Charcoal" at bounding box center [842, 236] width 940 height 39
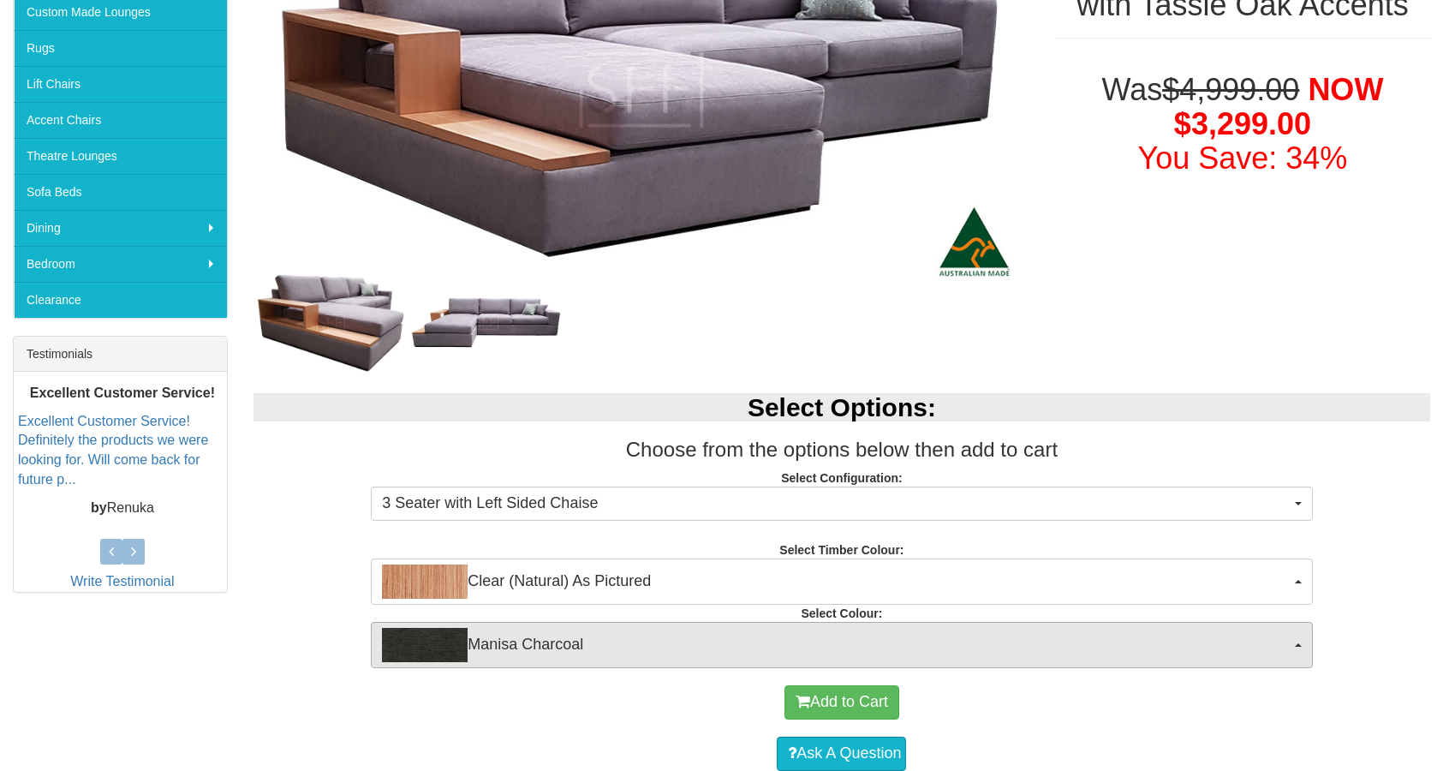
click at [533, 633] on span "Manisa Charcoal" at bounding box center [836, 645] width 908 height 34
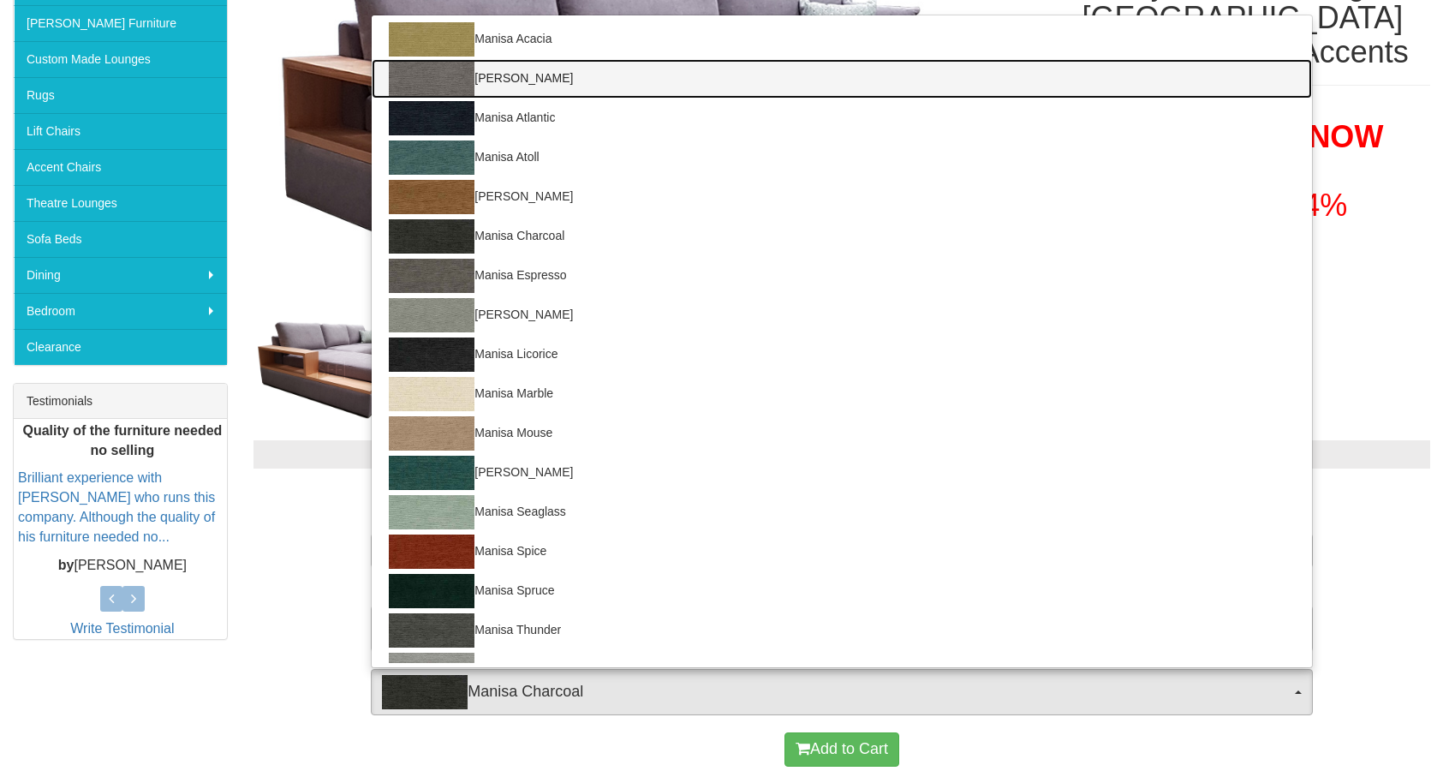
drag, startPoint x: 581, startPoint y: 79, endPoint x: 558, endPoint y: 126, distance: 52.5
click at [562, 116] on ul "Manisa Acacia Manisa Stone Manisa Atlantic Manisa Atoll Manisa Caramel Manisa C…" at bounding box center [842, 341] width 940 height 643
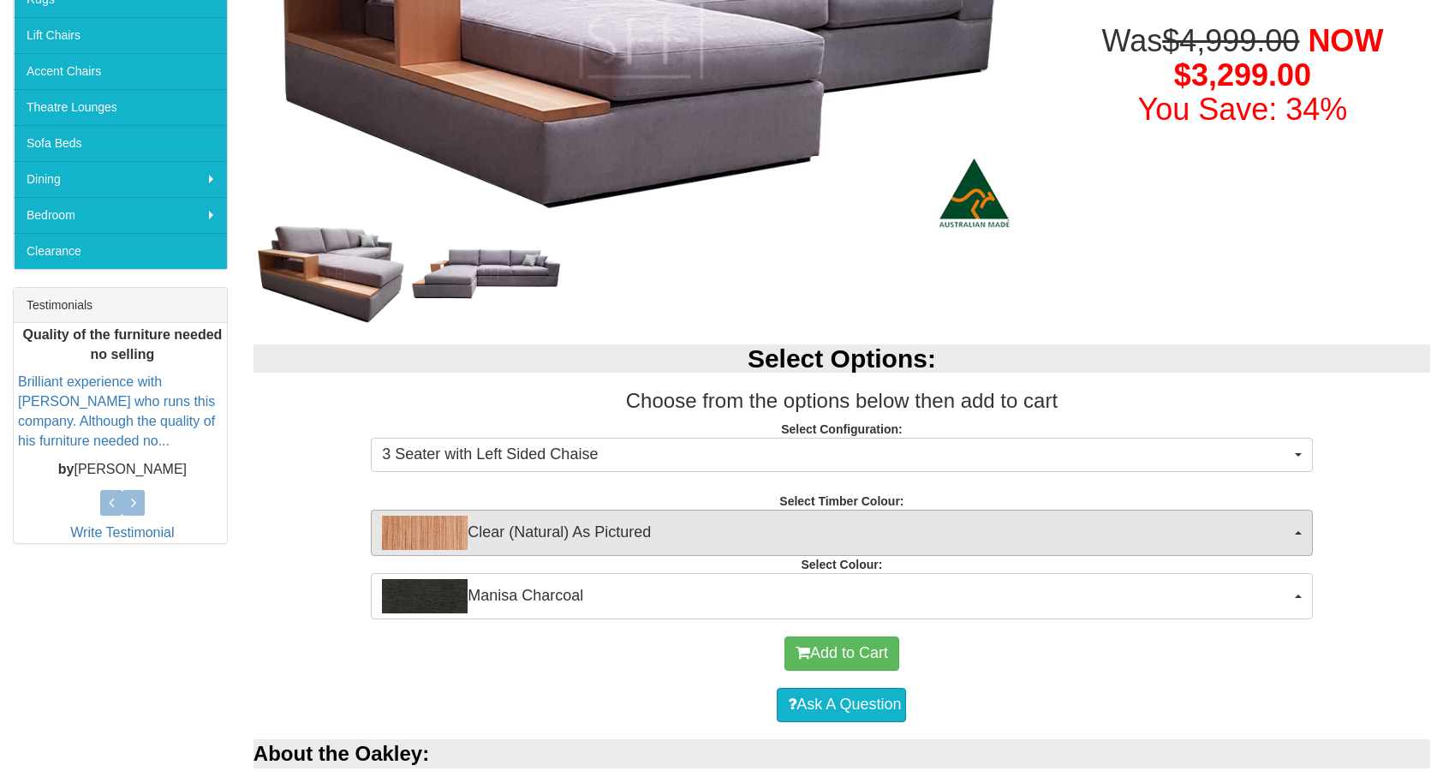
scroll to position [483, 0]
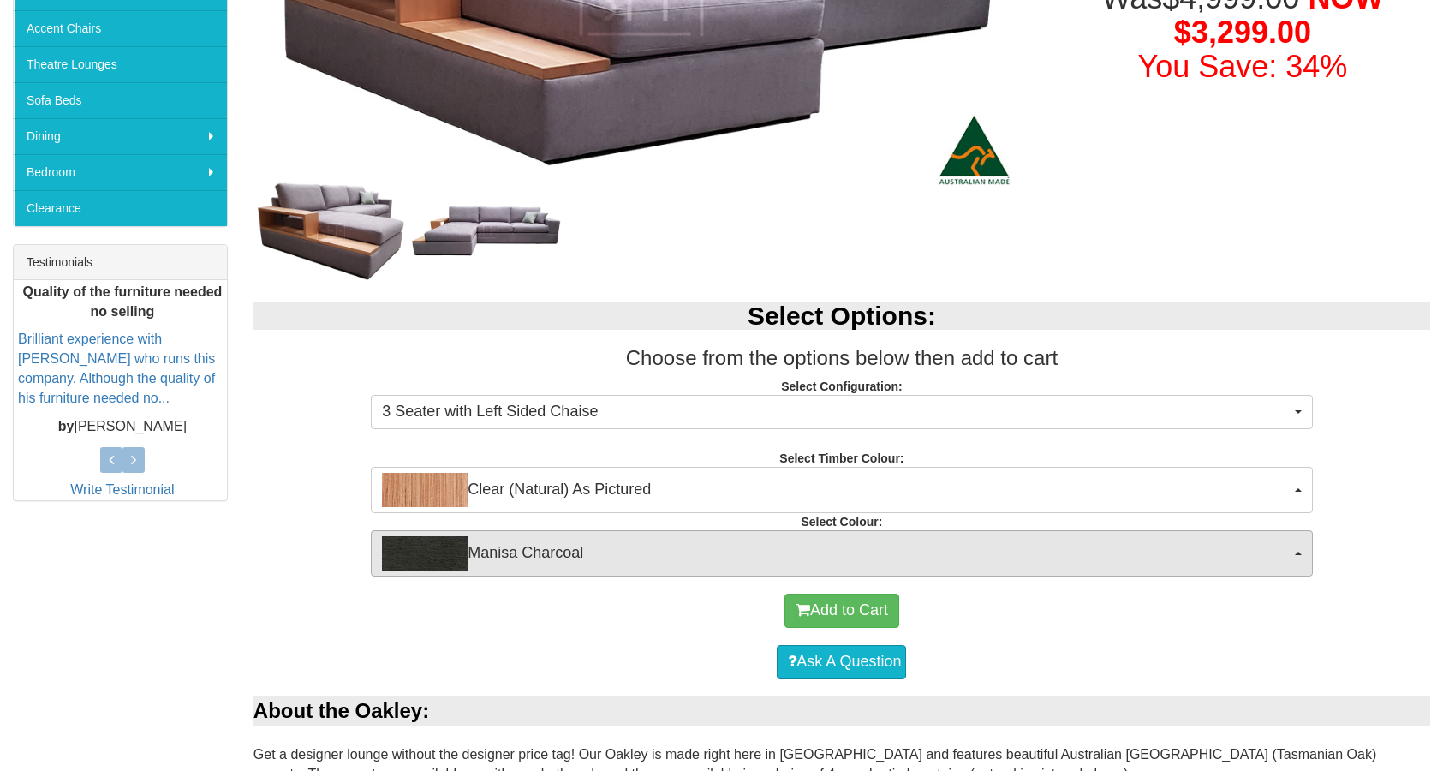
click at [561, 546] on span "Manisa Charcoal" at bounding box center [836, 553] width 908 height 34
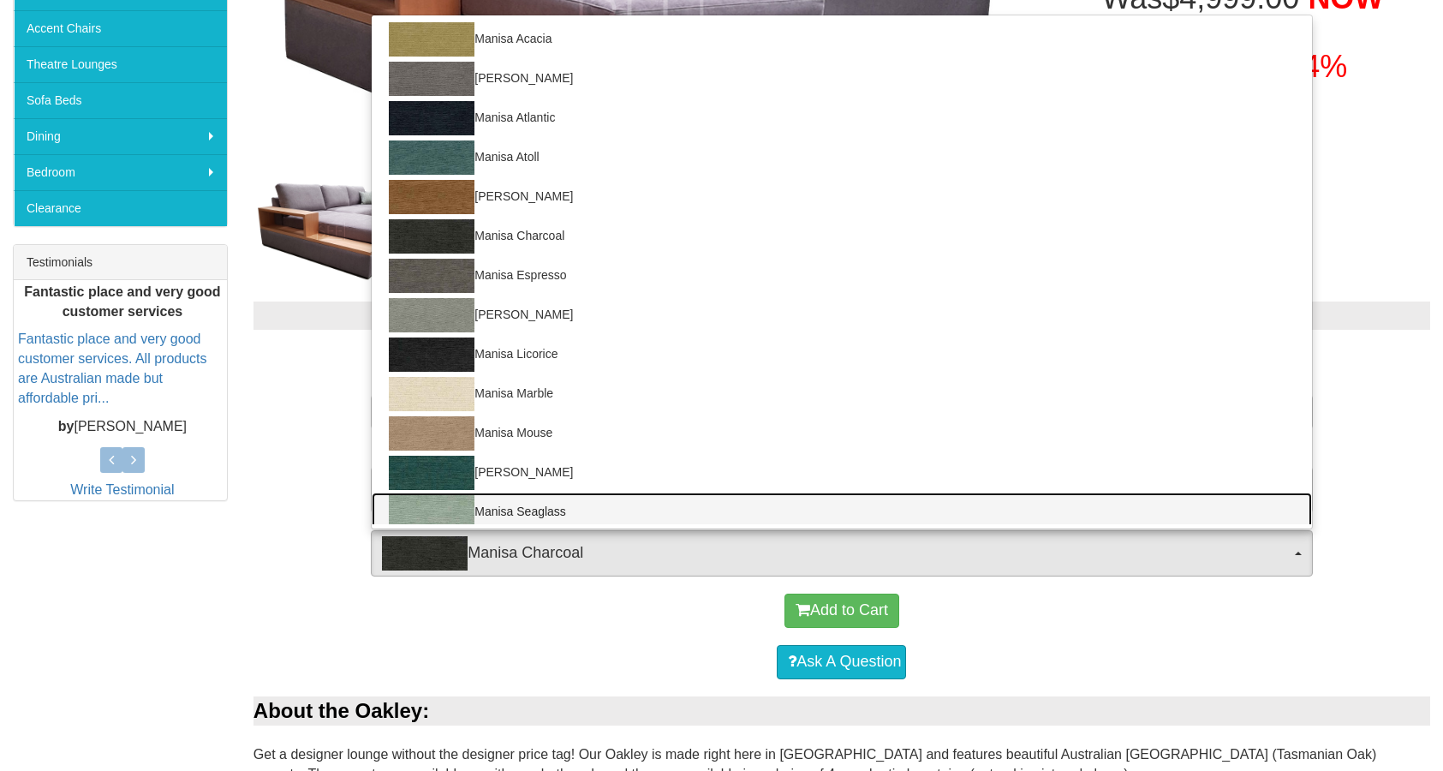
click at [534, 504] on link "Manisa Seaglass" at bounding box center [842, 511] width 940 height 39
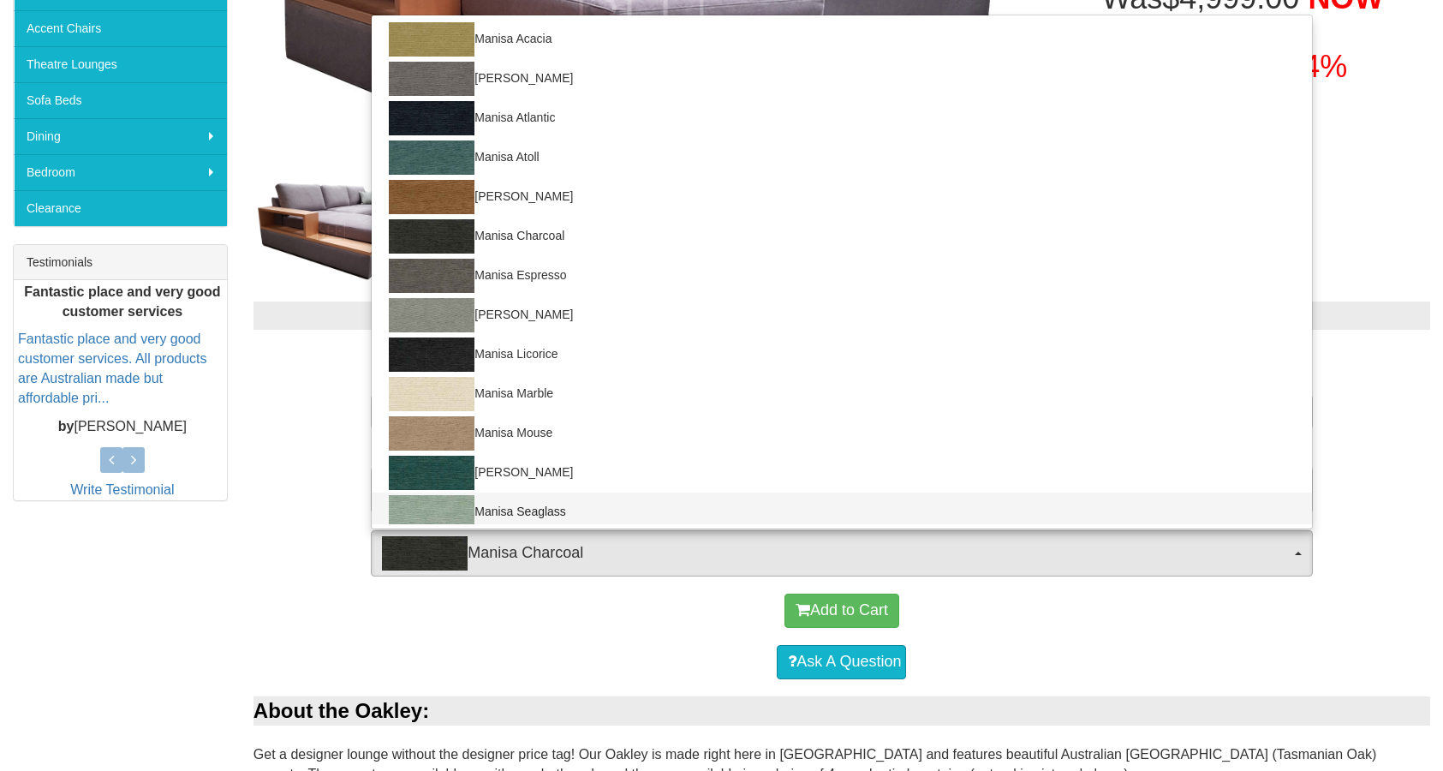
select select "1530"
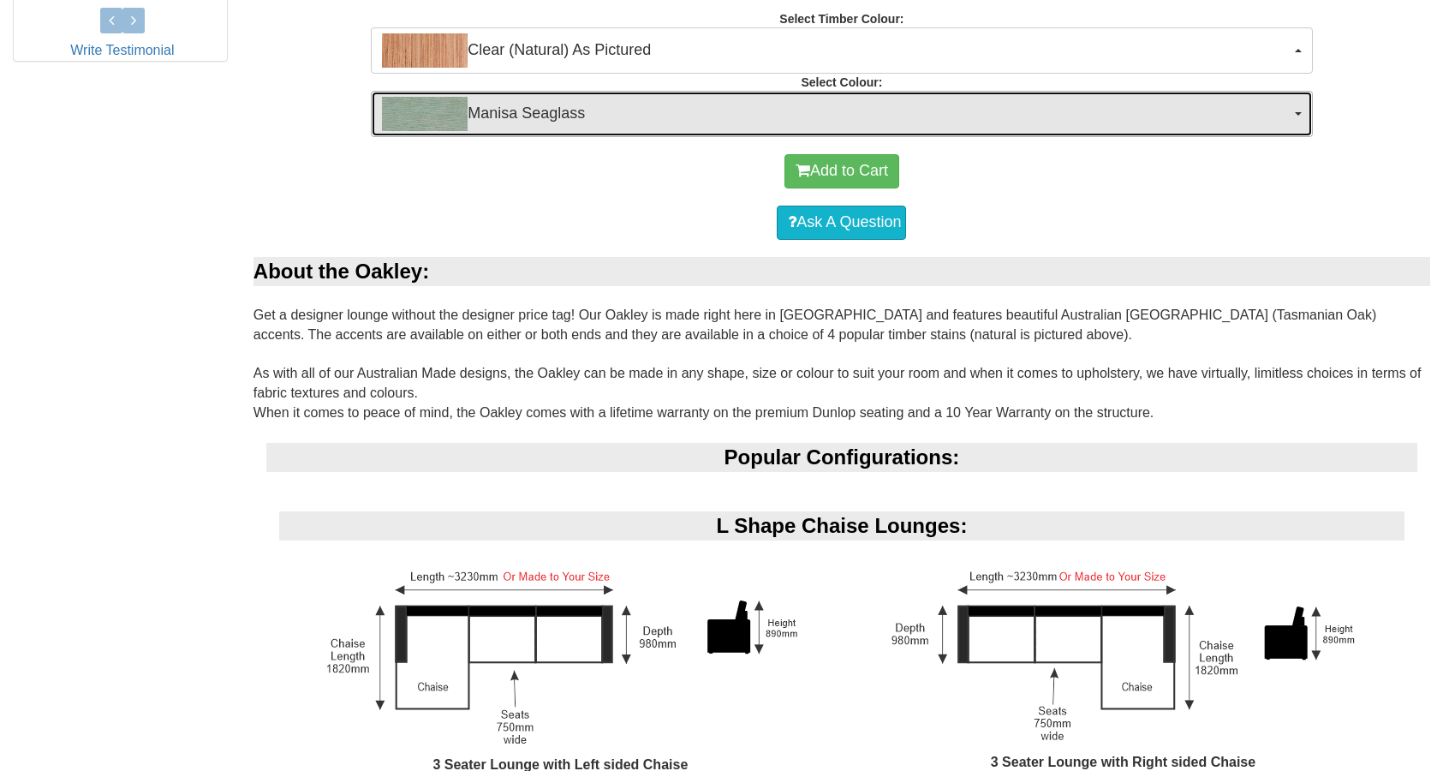
scroll to position [930, 0]
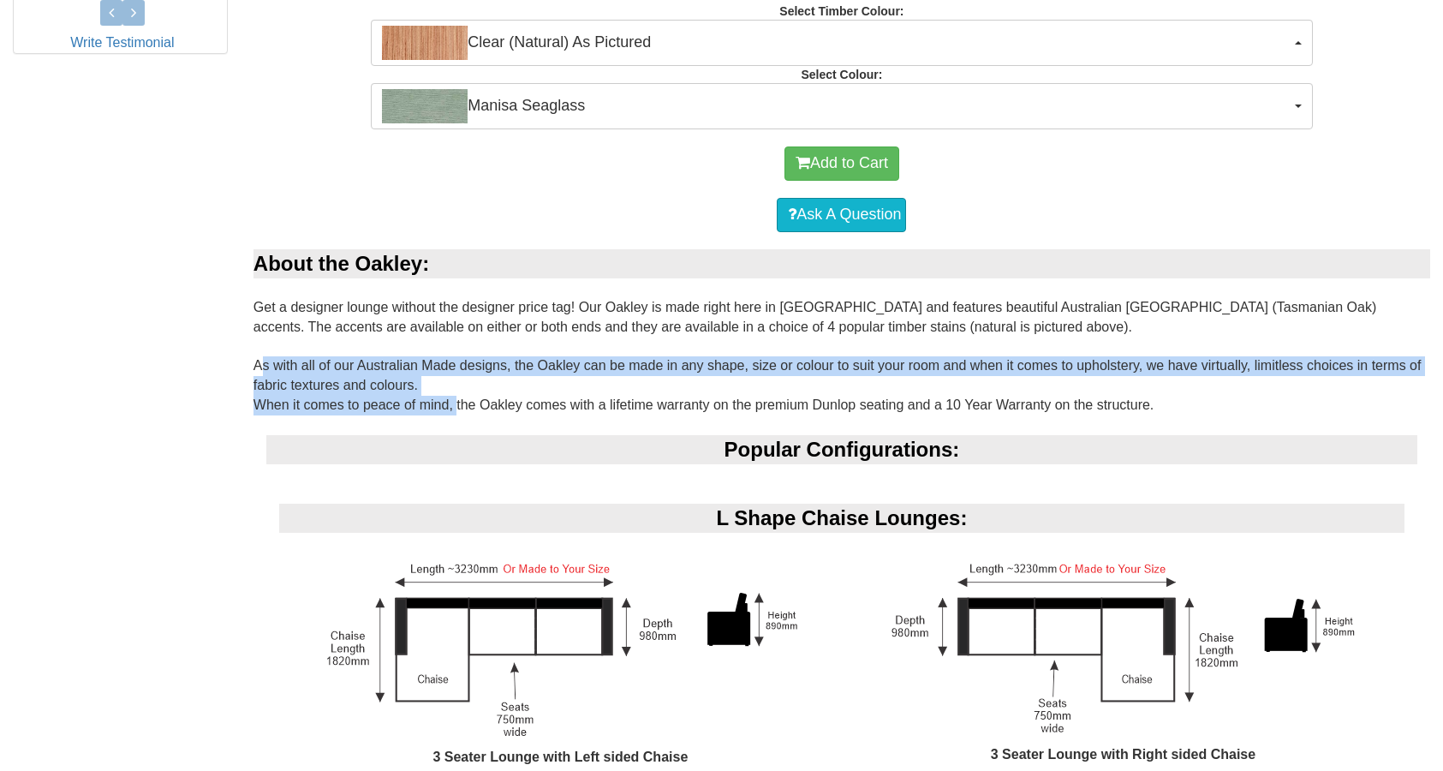
drag, startPoint x: 254, startPoint y: 364, endPoint x: 457, endPoint y: 394, distance: 205.2
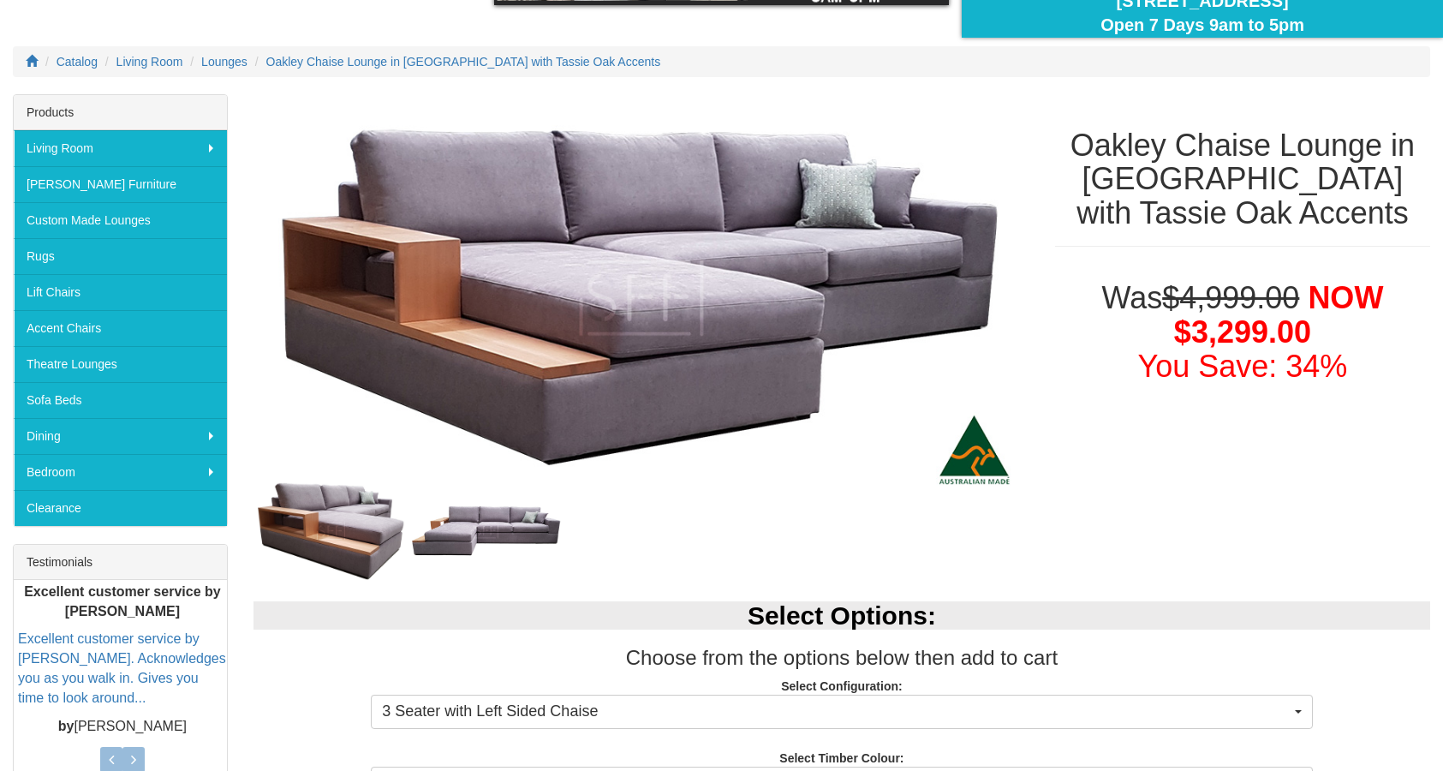
scroll to position [184, 0]
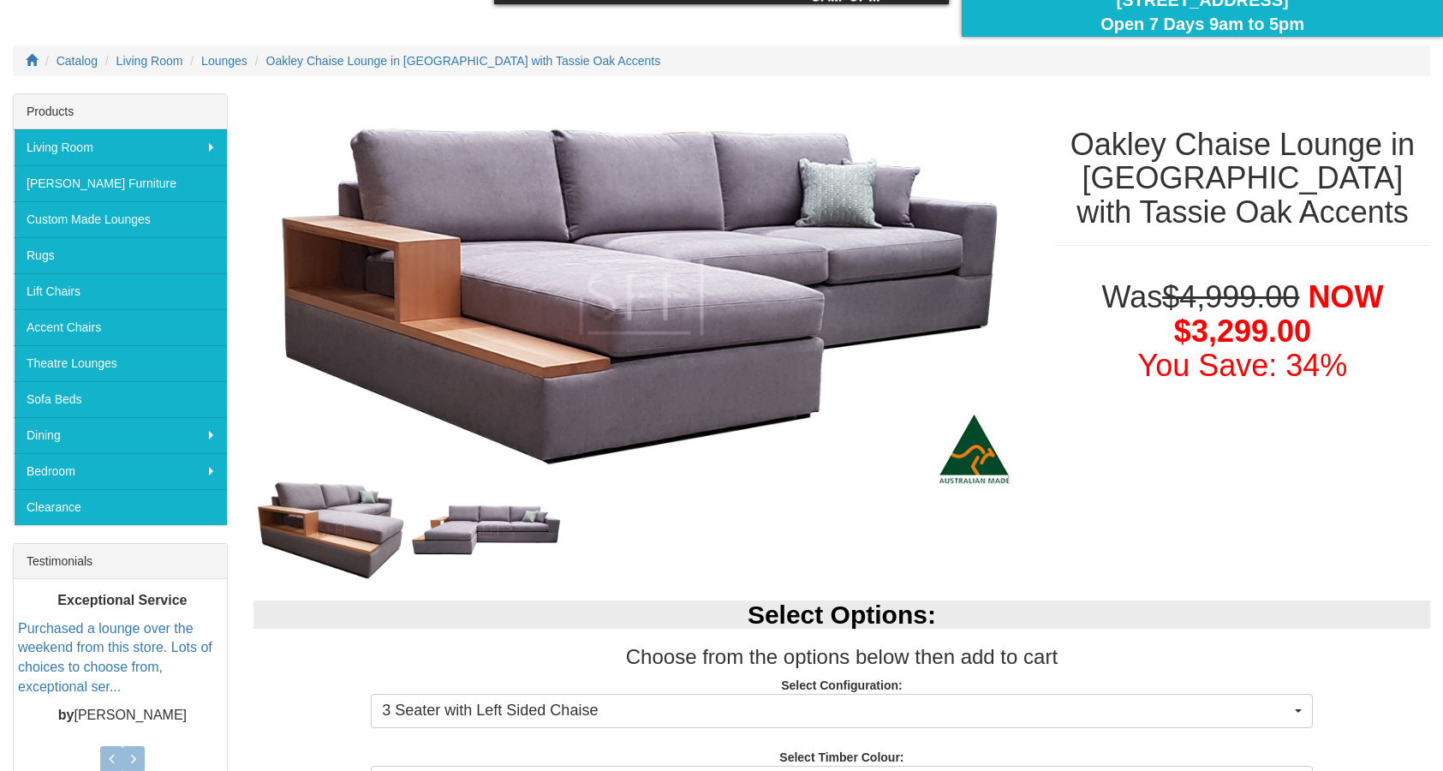
click at [472, 537] on img at bounding box center [486, 529] width 155 height 57
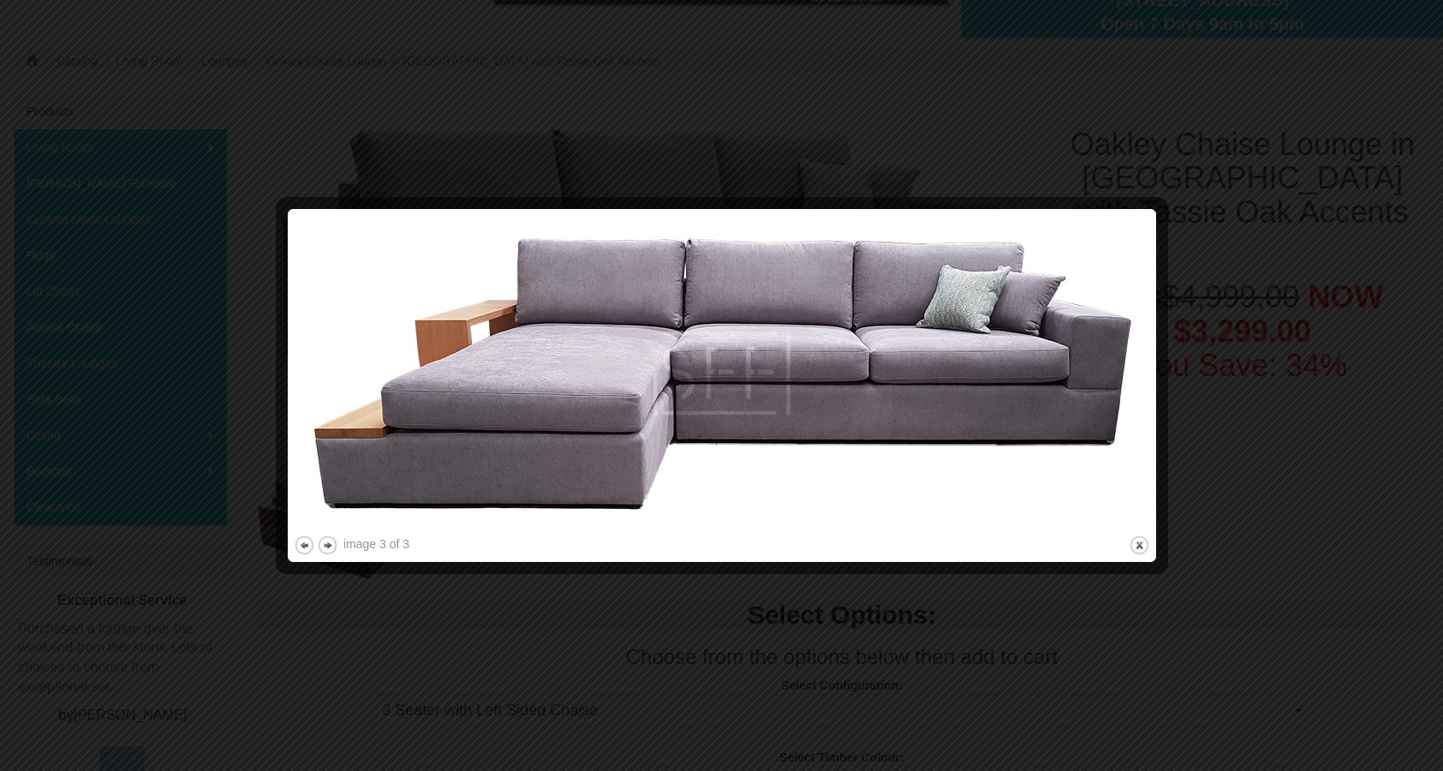
click at [258, 323] on div at bounding box center [721, 385] width 1443 height 771
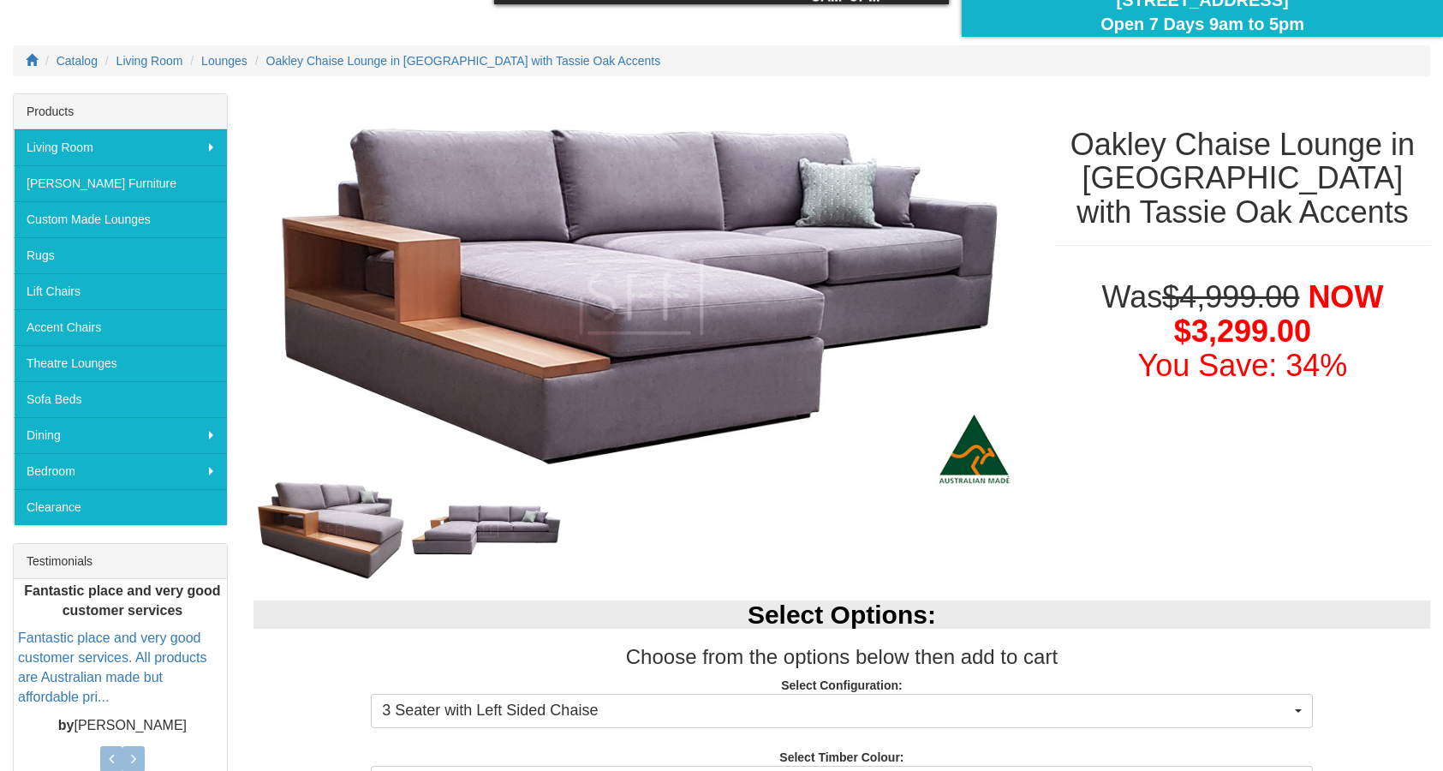
click at [367, 510] on img at bounding box center [331, 530] width 155 height 106
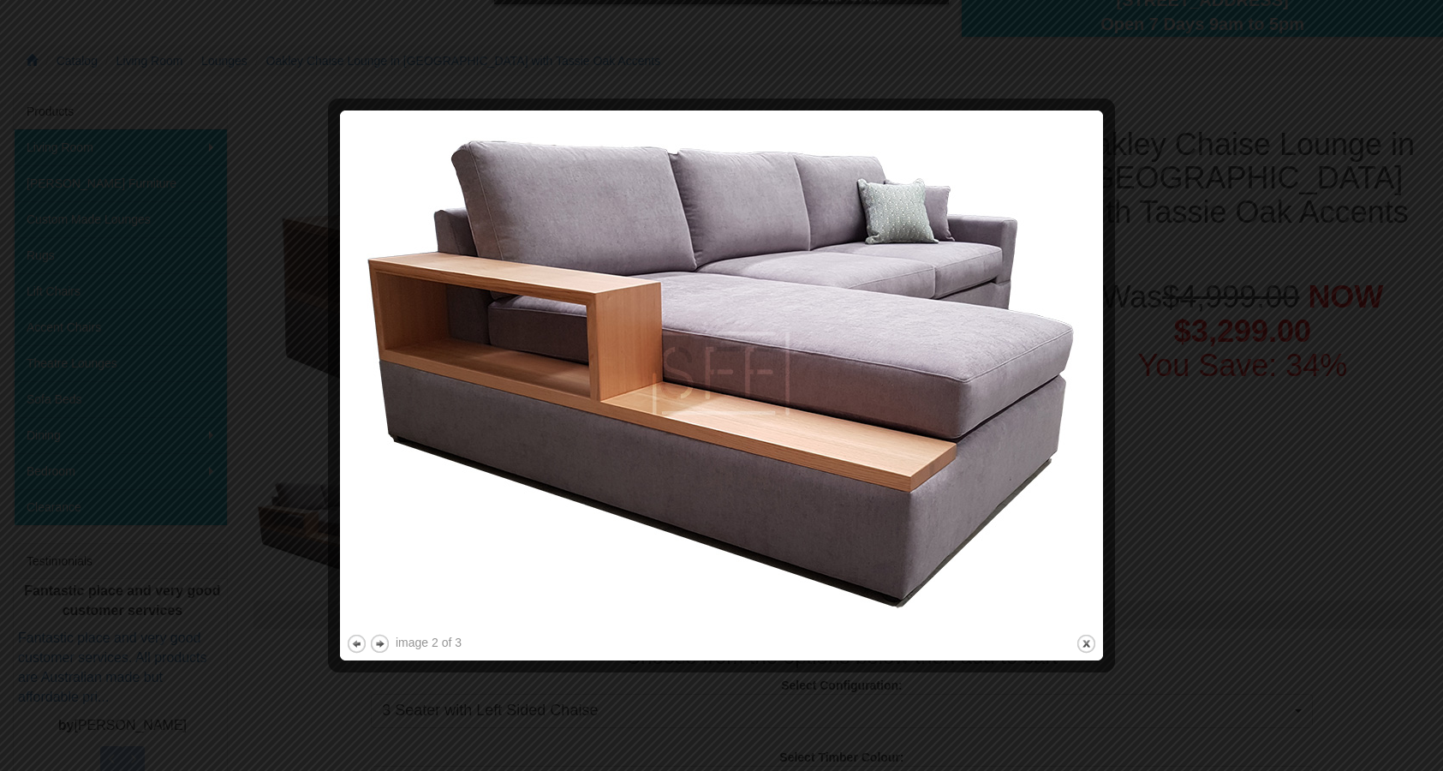
click at [1228, 514] on div at bounding box center [721, 385] width 1443 height 771
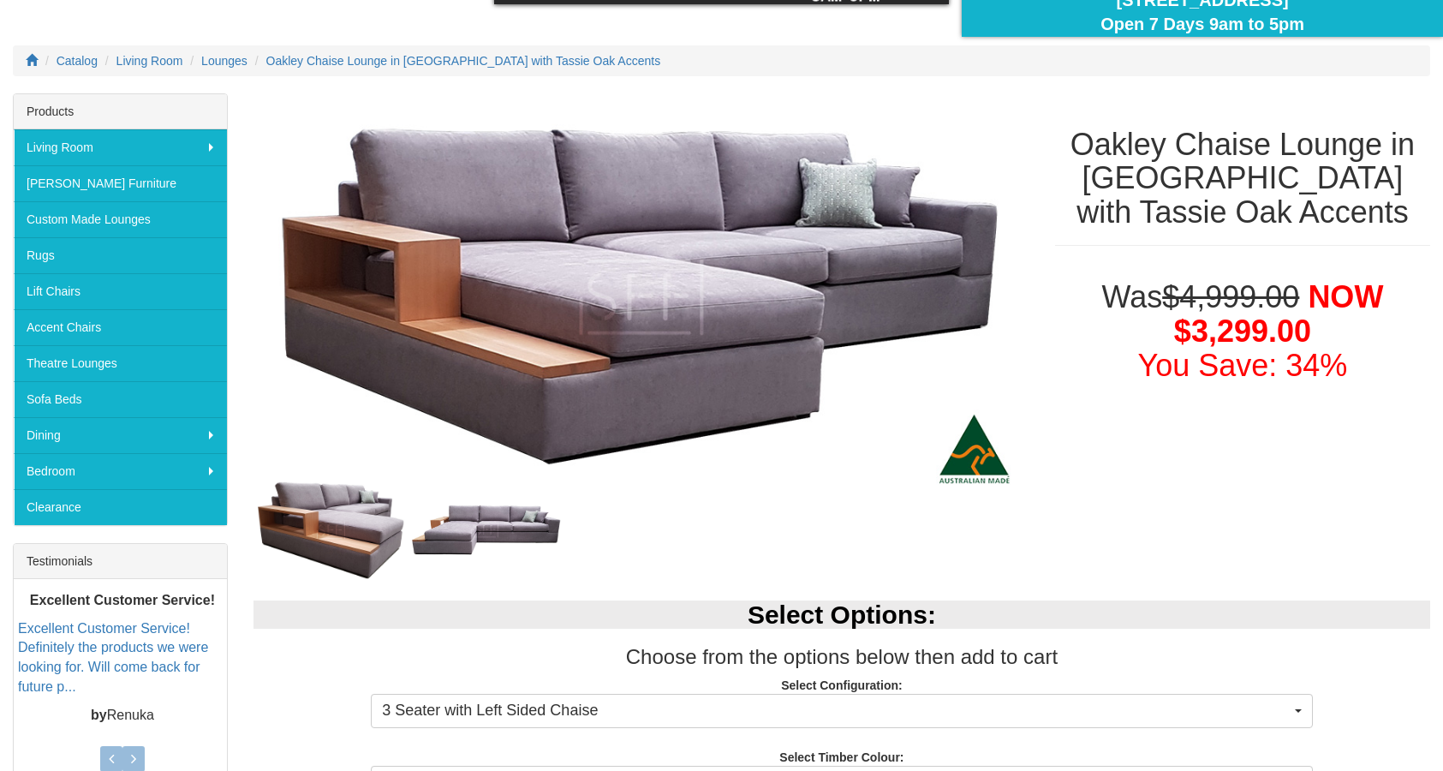
click at [543, 514] on img at bounding box center [486, 529] width 155 height 57
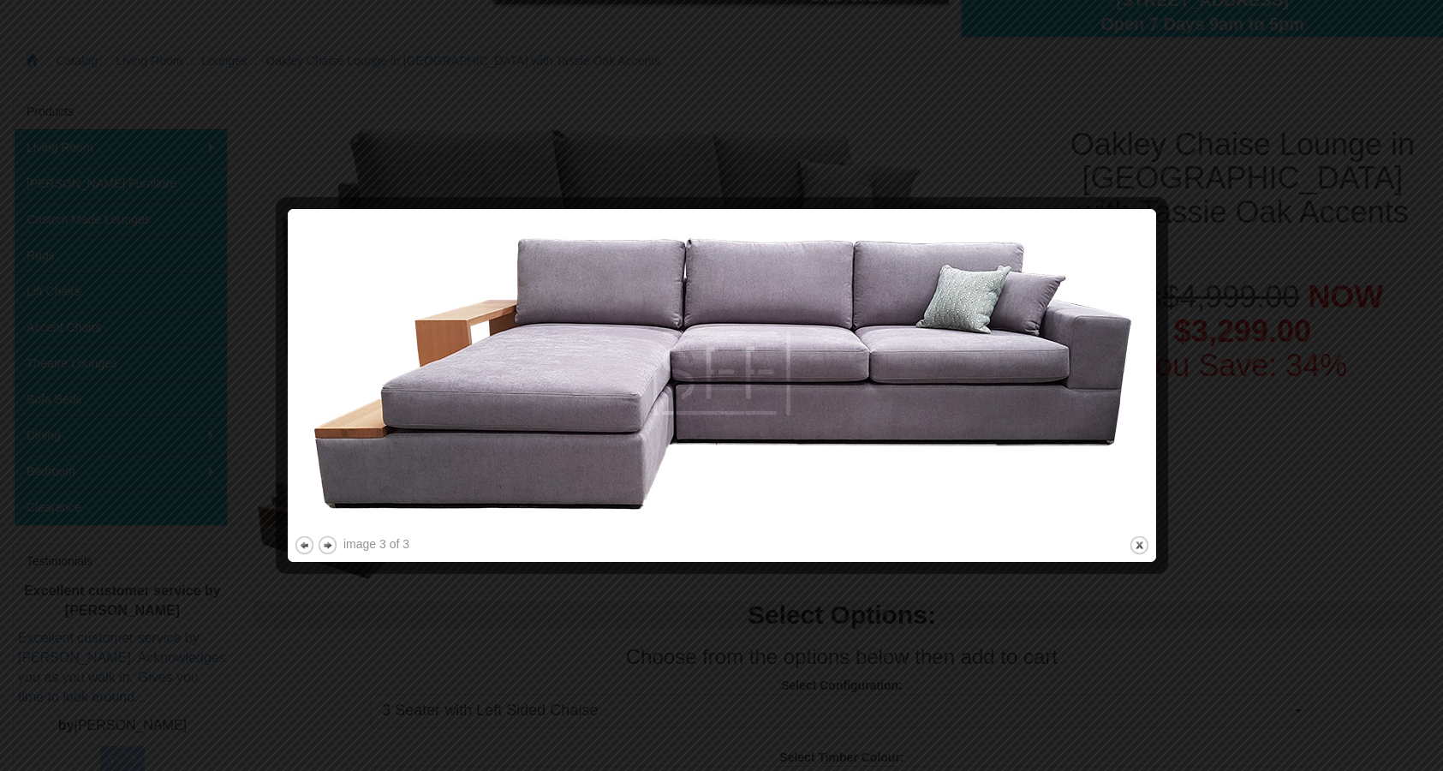
click at [241, 434] on div at bounding box center [721, 385] width 1443 height 771
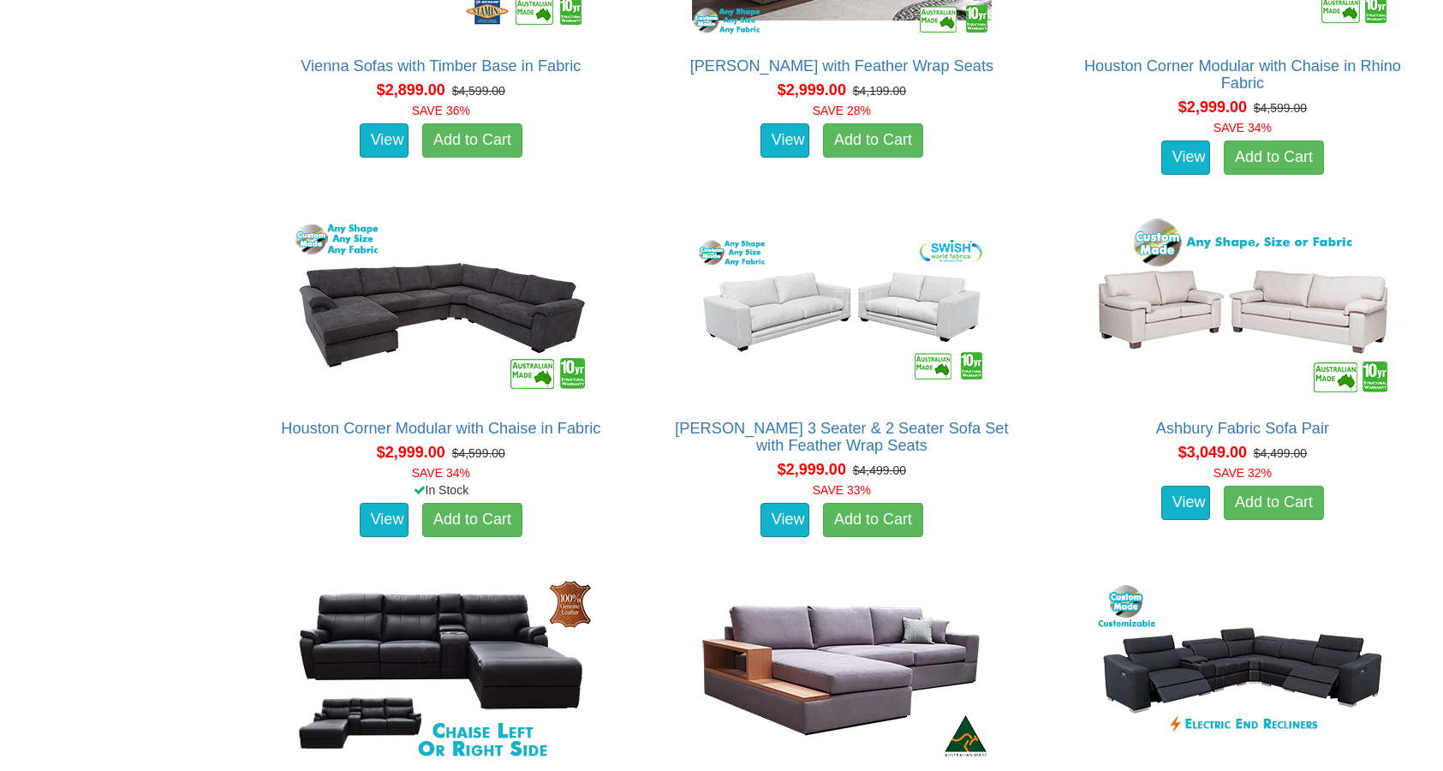
scroll to position [4600, 0]
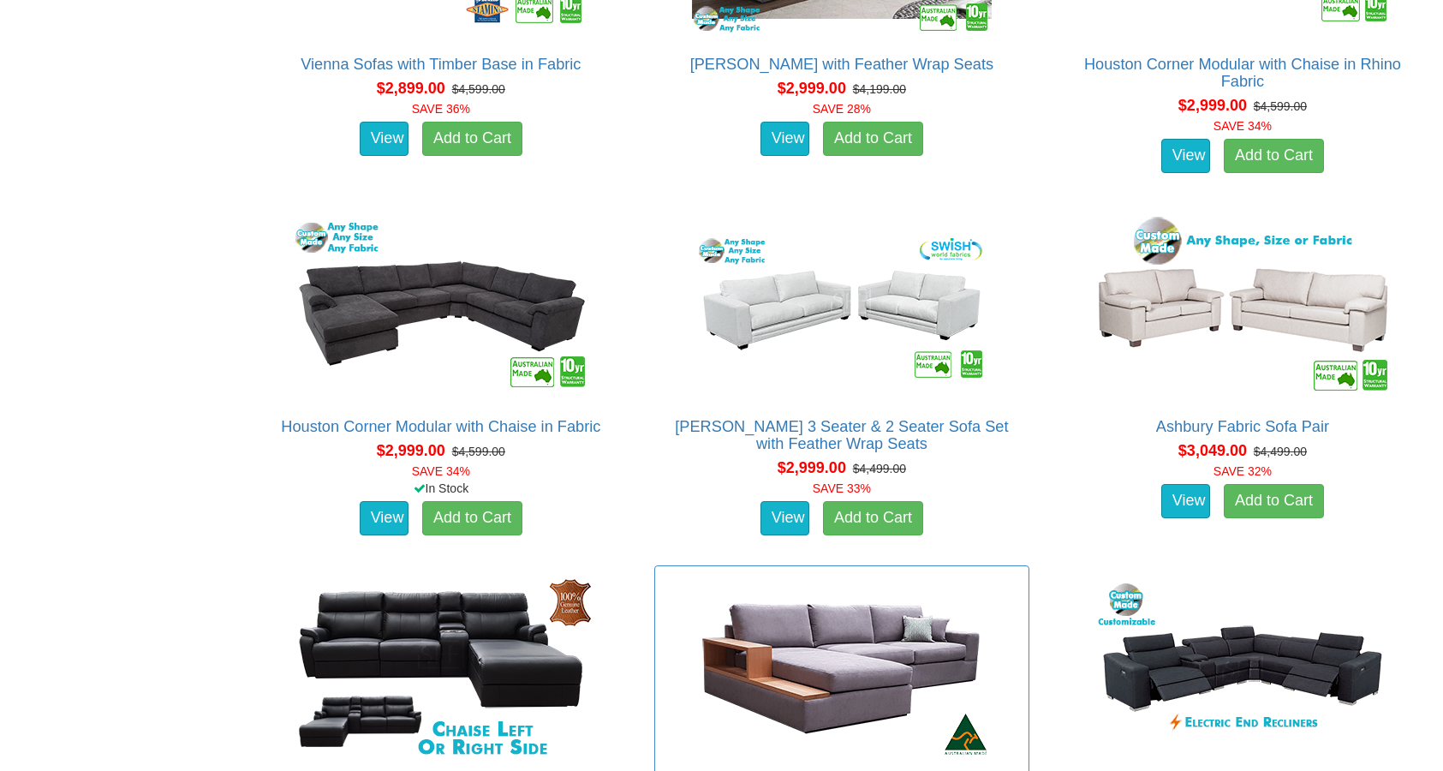
click at [797, 575] on img at bounding box center [842, 669] width 308 height 188
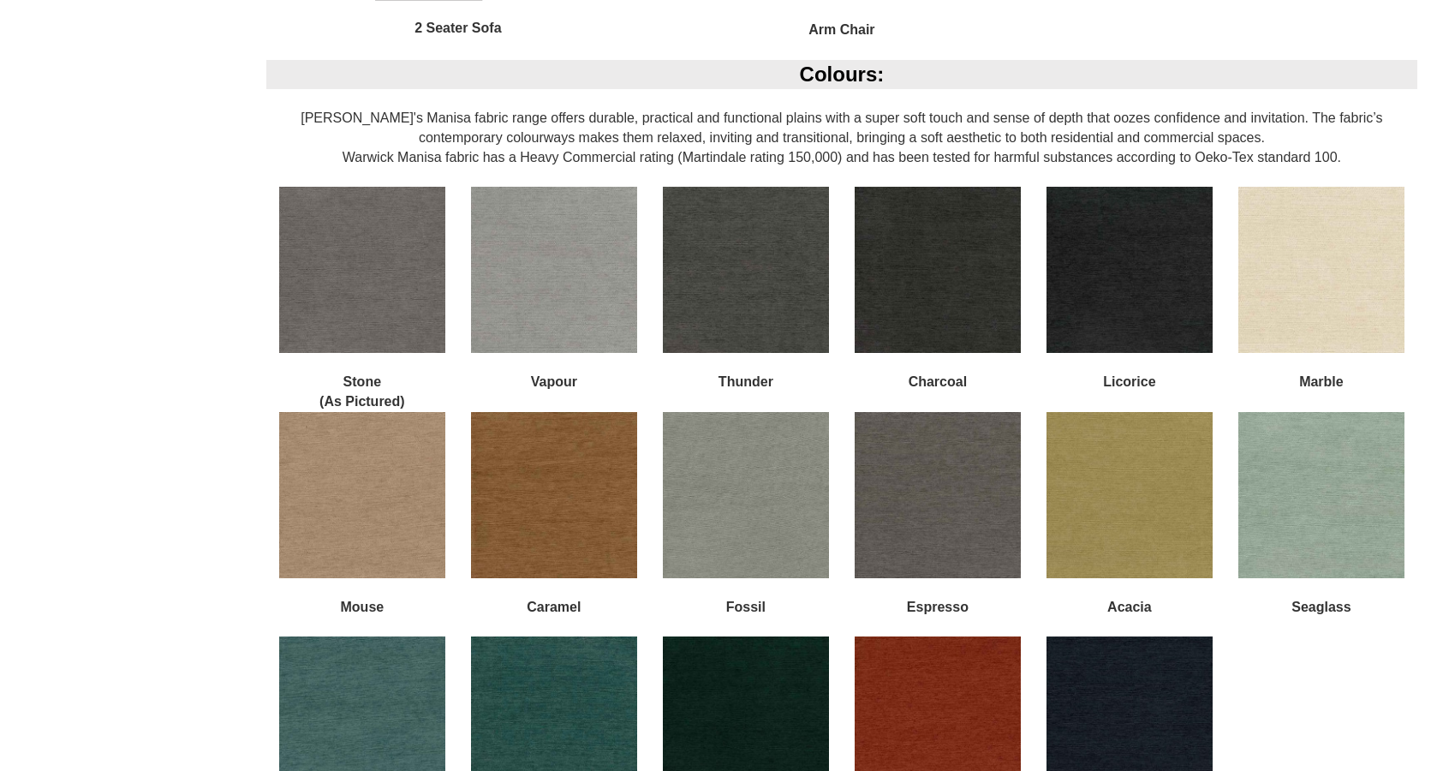
scroll to position [2390, 0]
